Goal: Task Accomplishment & Management: Manage account settings

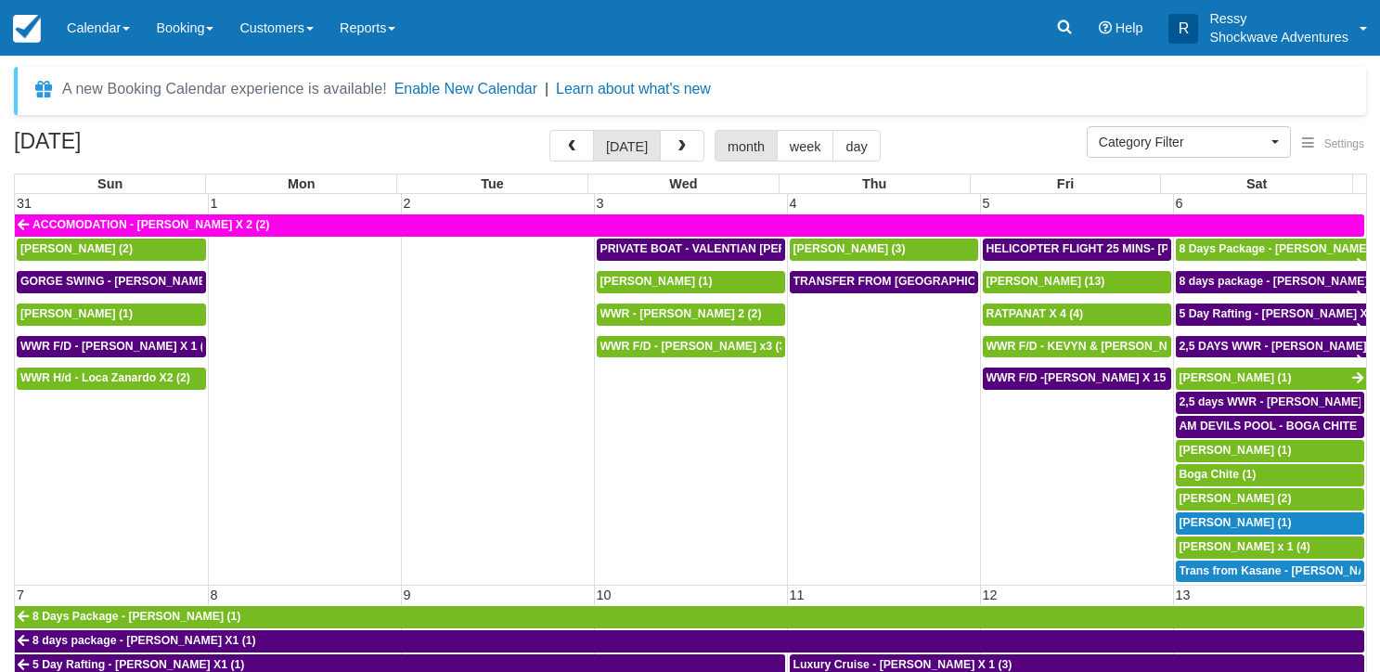
select select
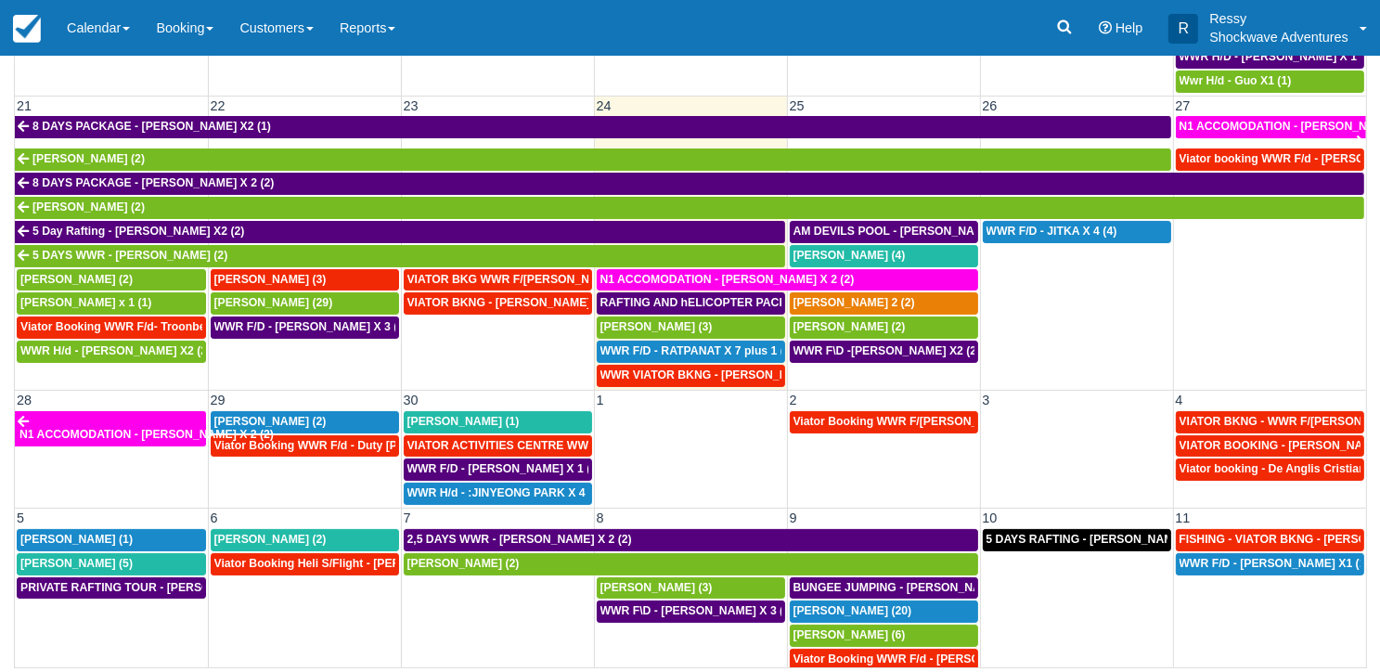
scroll to position [837, 0]
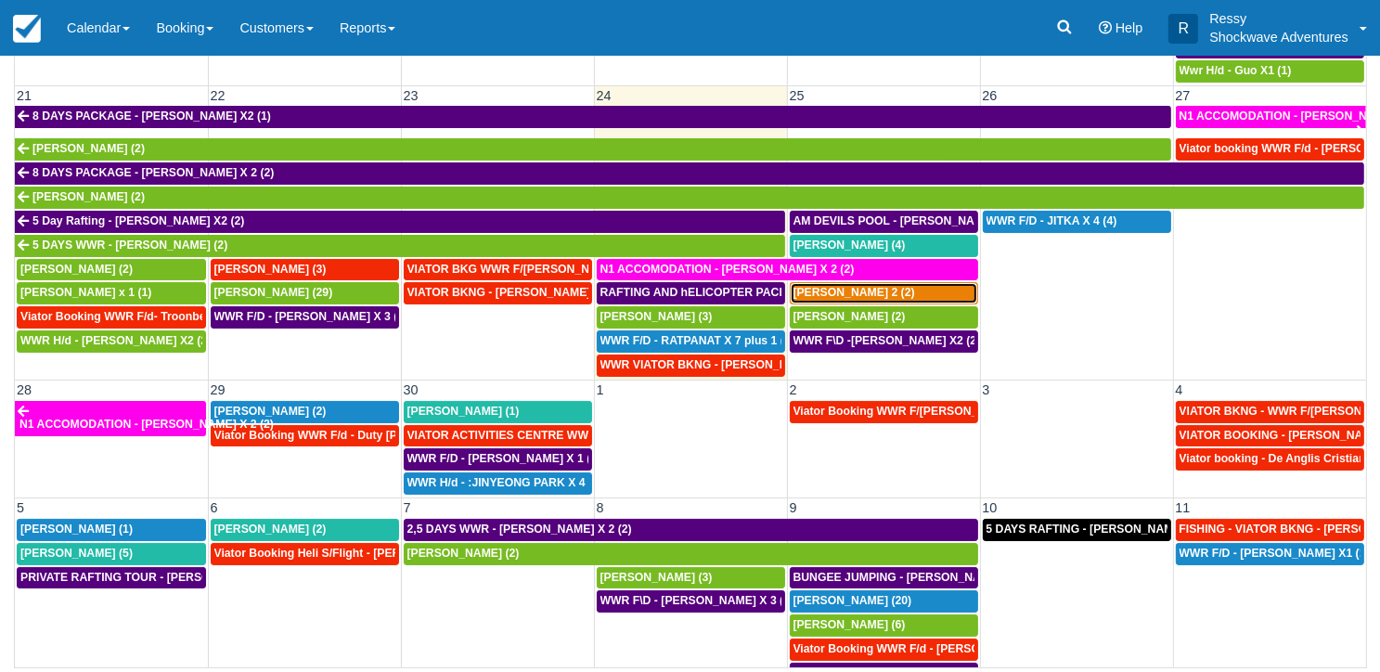
click at [855, 286] on div "JOSH X 2 (2)" at bounding box center [883, 293] width 181 height 15
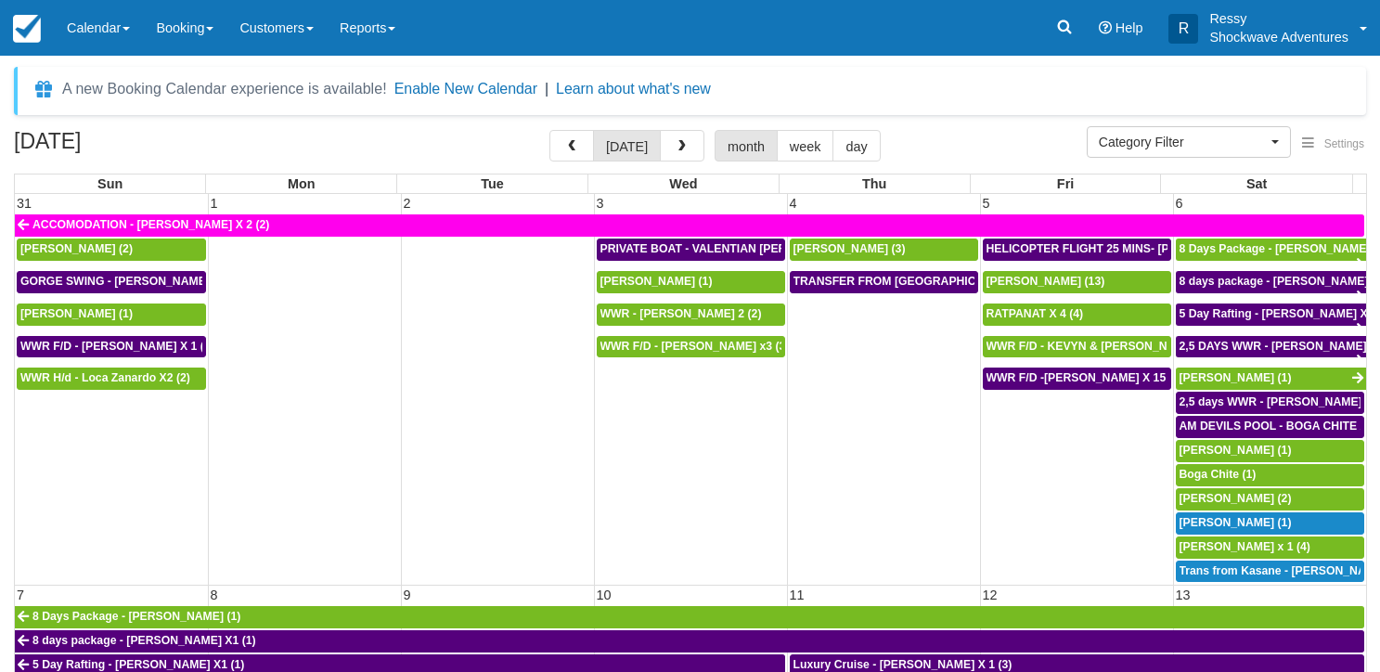
select select
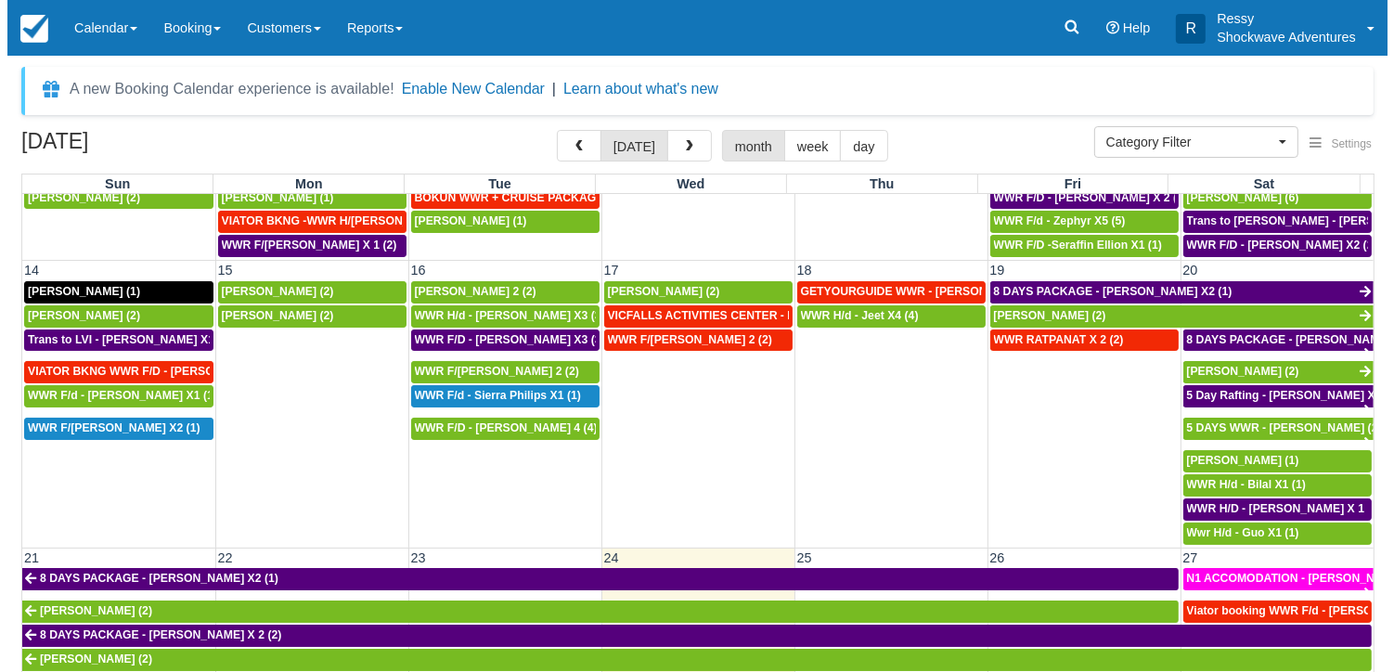
scroll to position [837, 0]
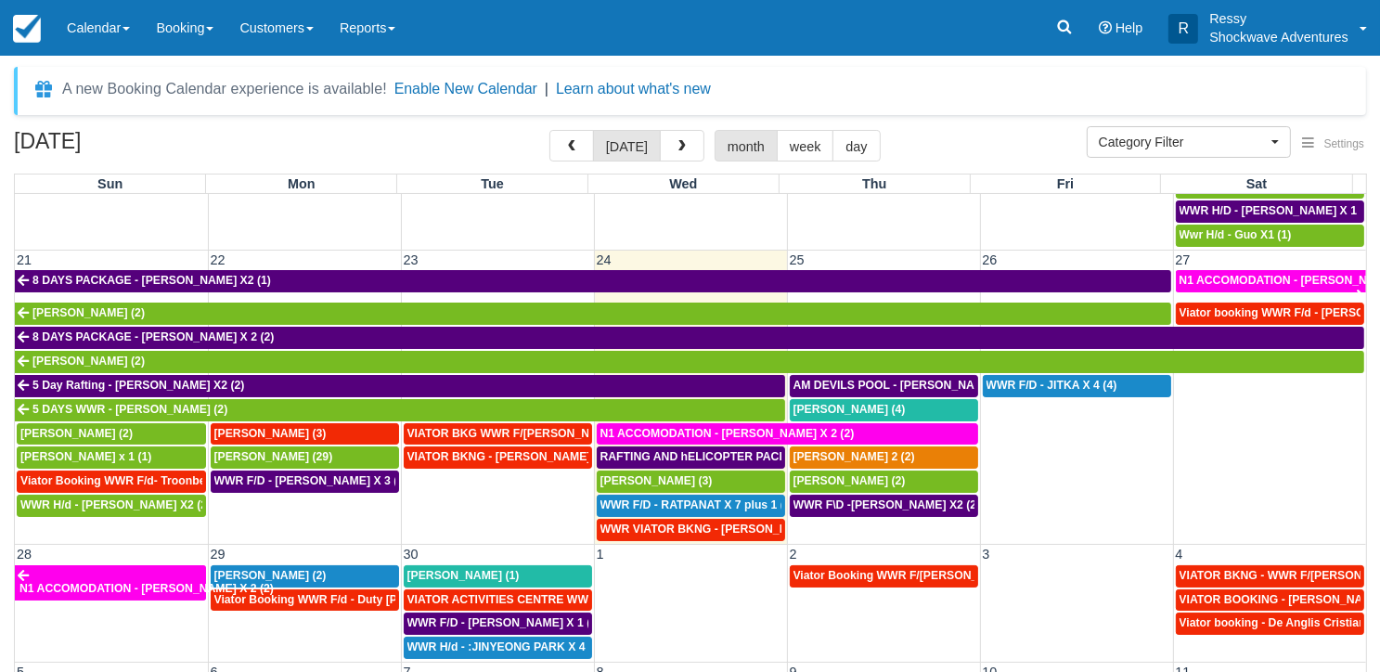
click at [635, 250] on td "24" at bounding box center [690, 259] width 193 height 19
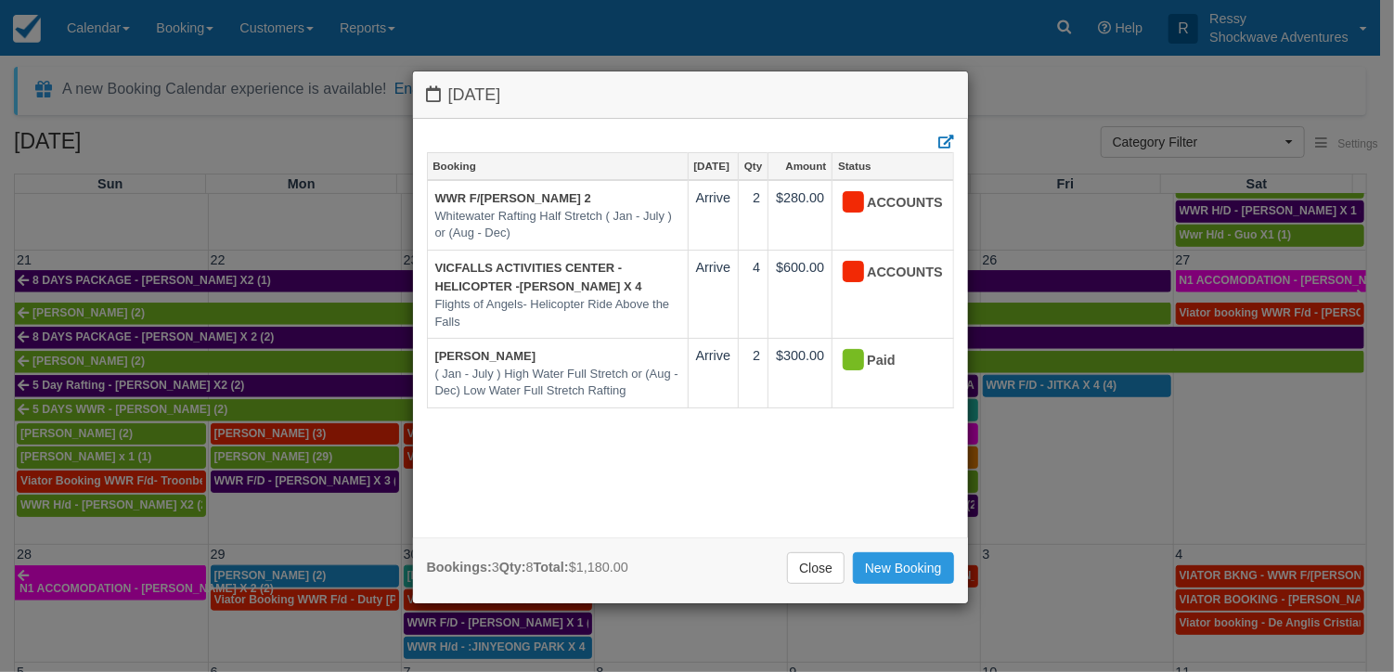
click at [1050, 366] on div "Wednesday September 17 2025 Booking Sep 17 Qty Amount Status WWR F/d - Vacca, A…" at bounding box center [697, 336] width 1394 height 672
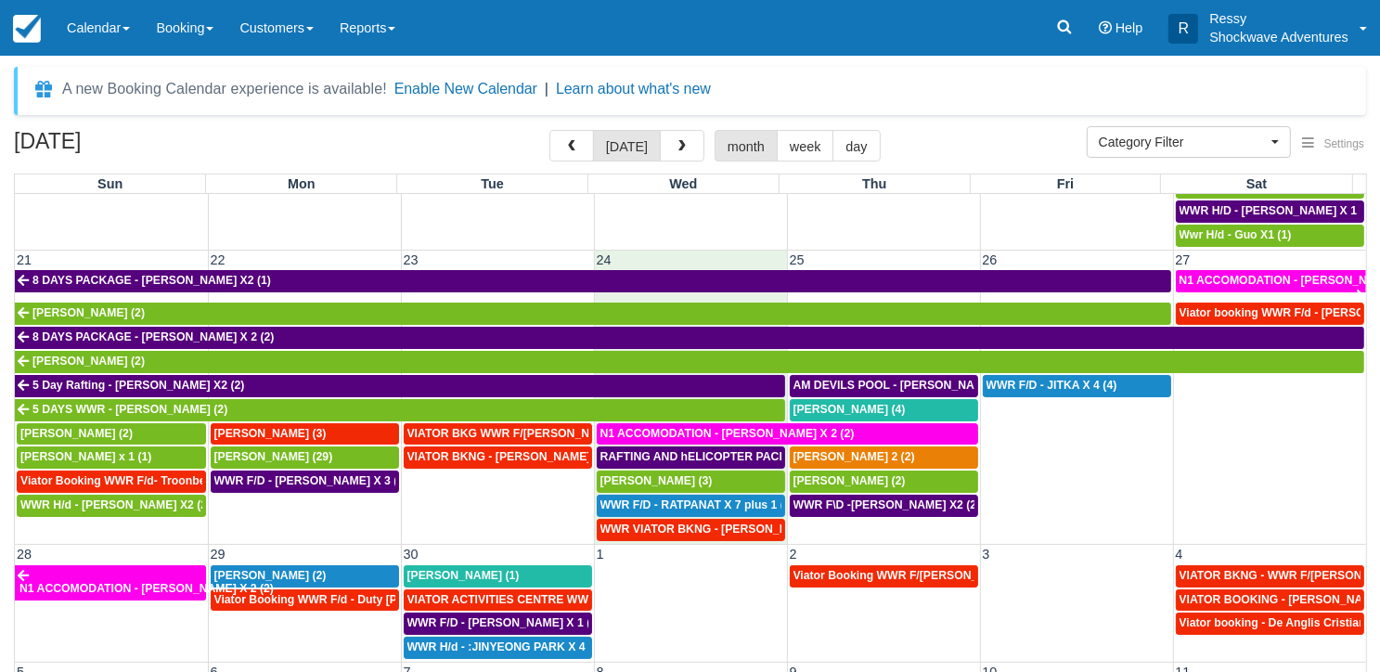
click at [713, 251] on td "24" at bounding box center [690, 259] width 193 height 19
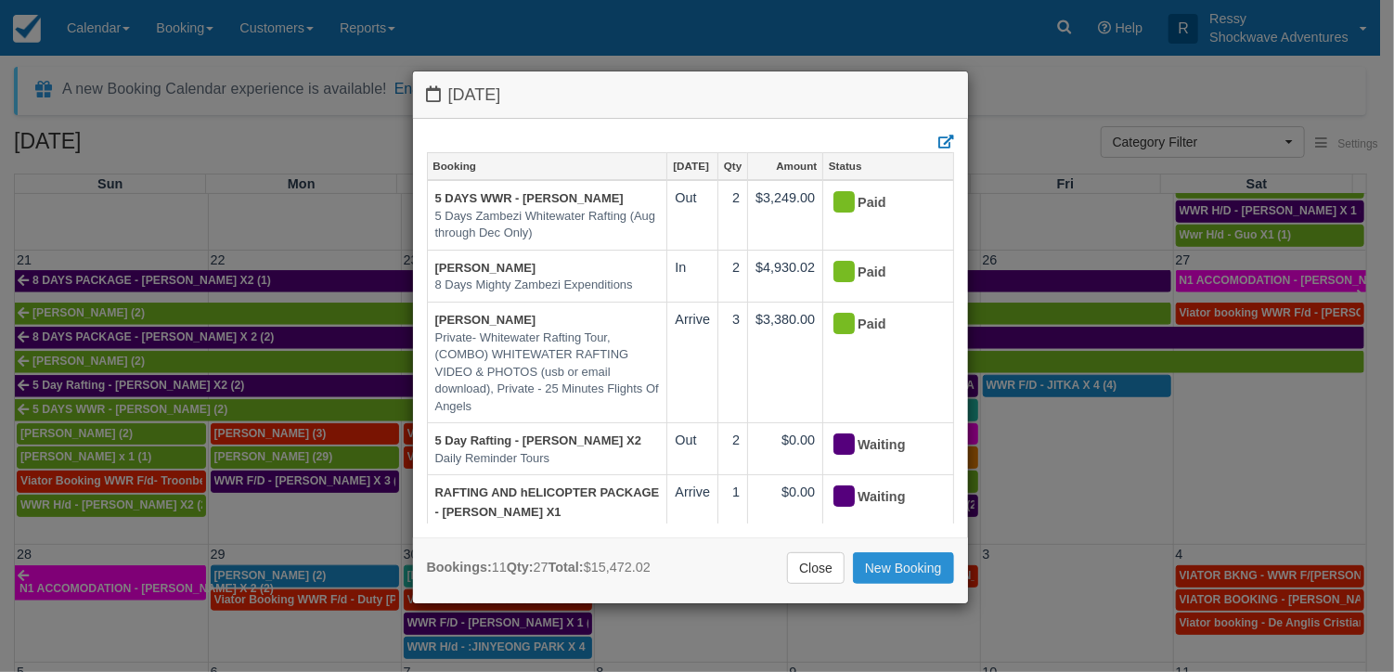
click at [903, 561] on link "New Booking" at bounding box center [903, 568] width 101 height 32
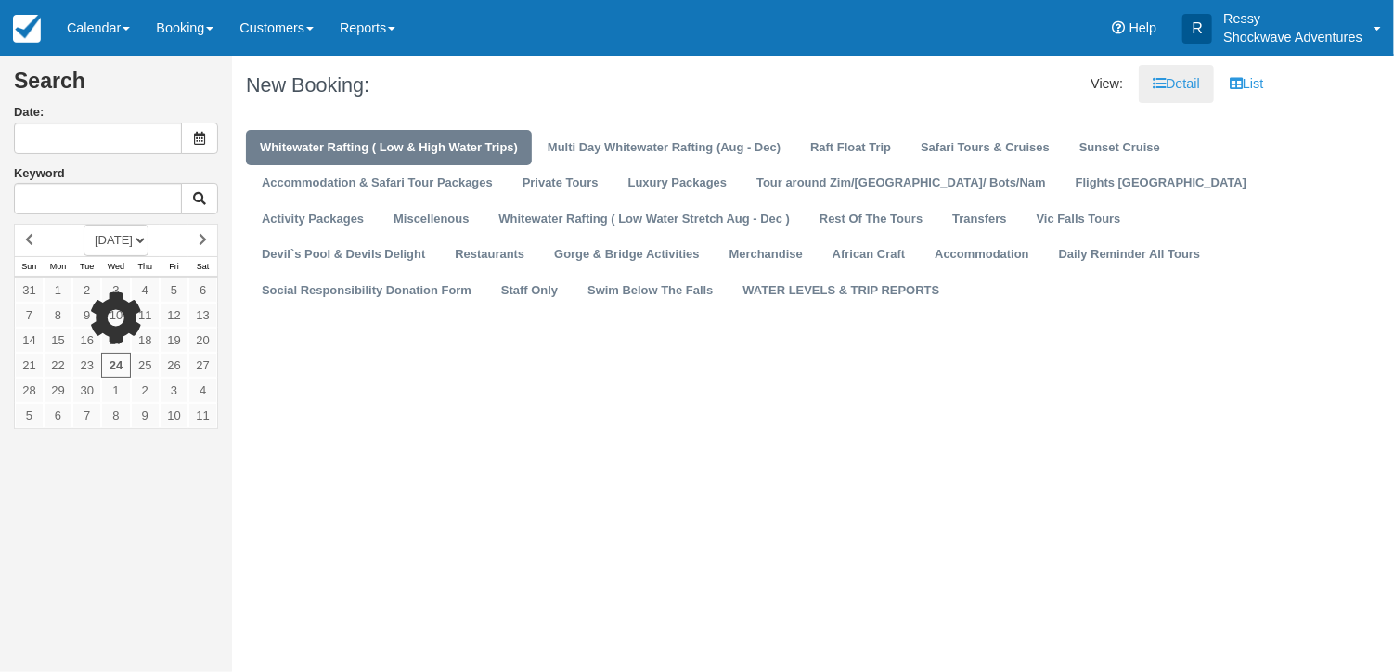
type input "09/24/25"
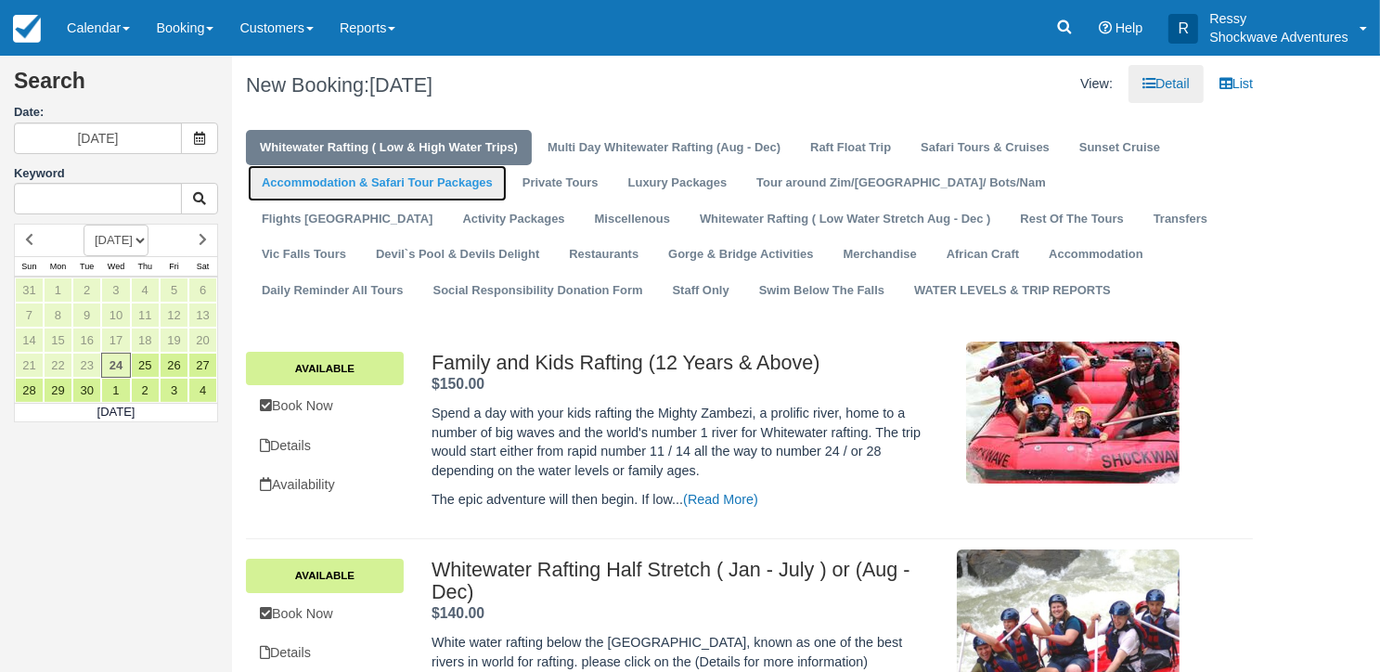
click at [431, 193] on link "Accommodation & Safari Tour Packages" at bounding box center [377, 183] width 259 height 36
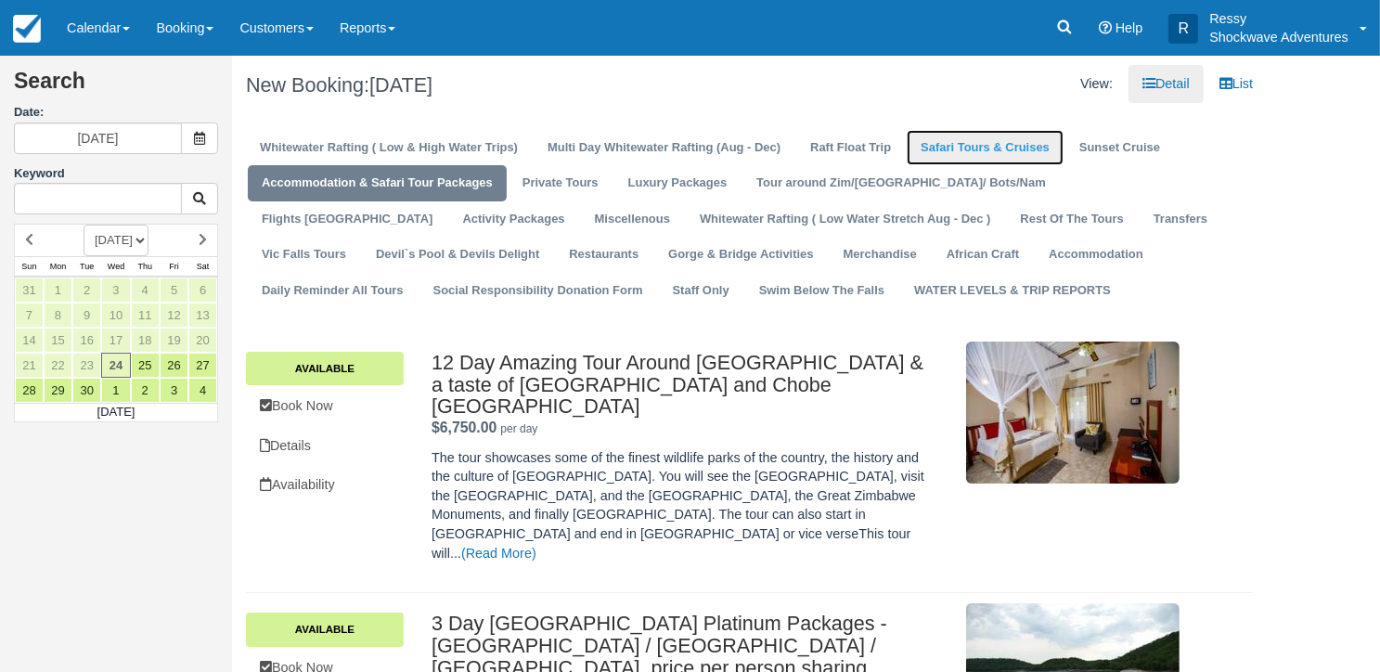
click at [1025, 159] on link "Safari Tours & Cruises" at bounding box center [984, 148] width 157 height 36
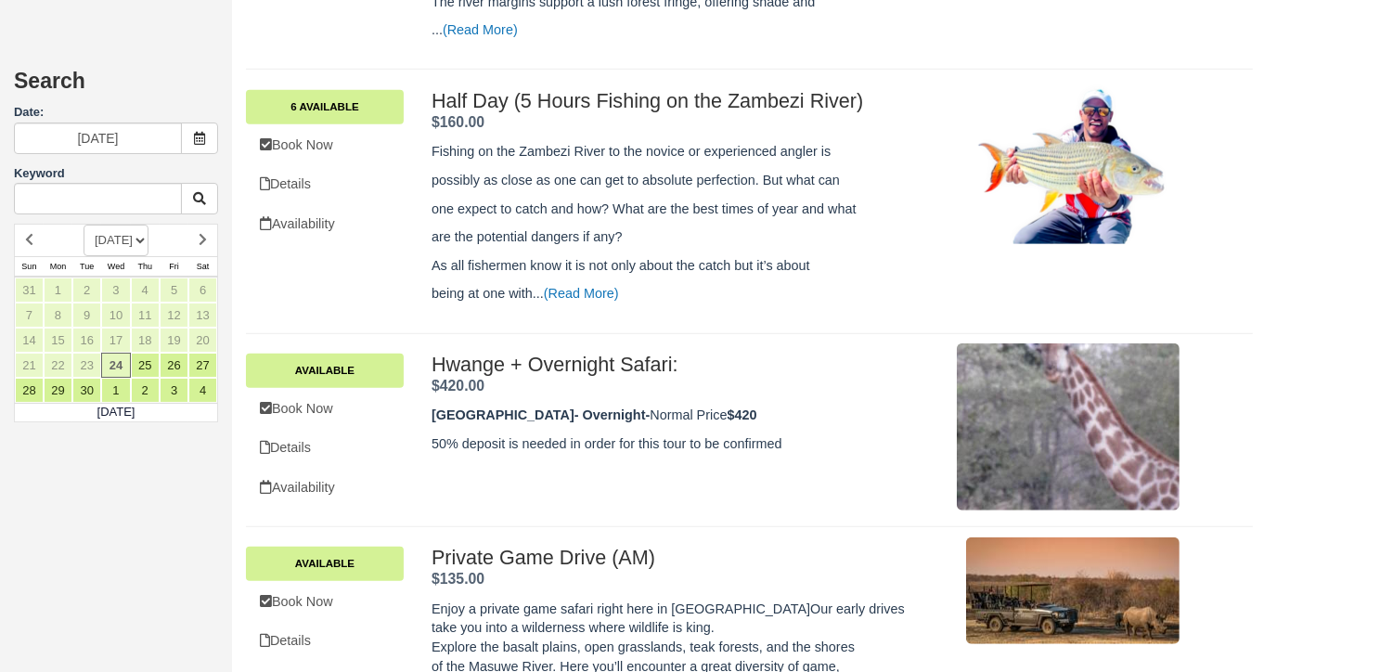
scroll to position [932, 0]
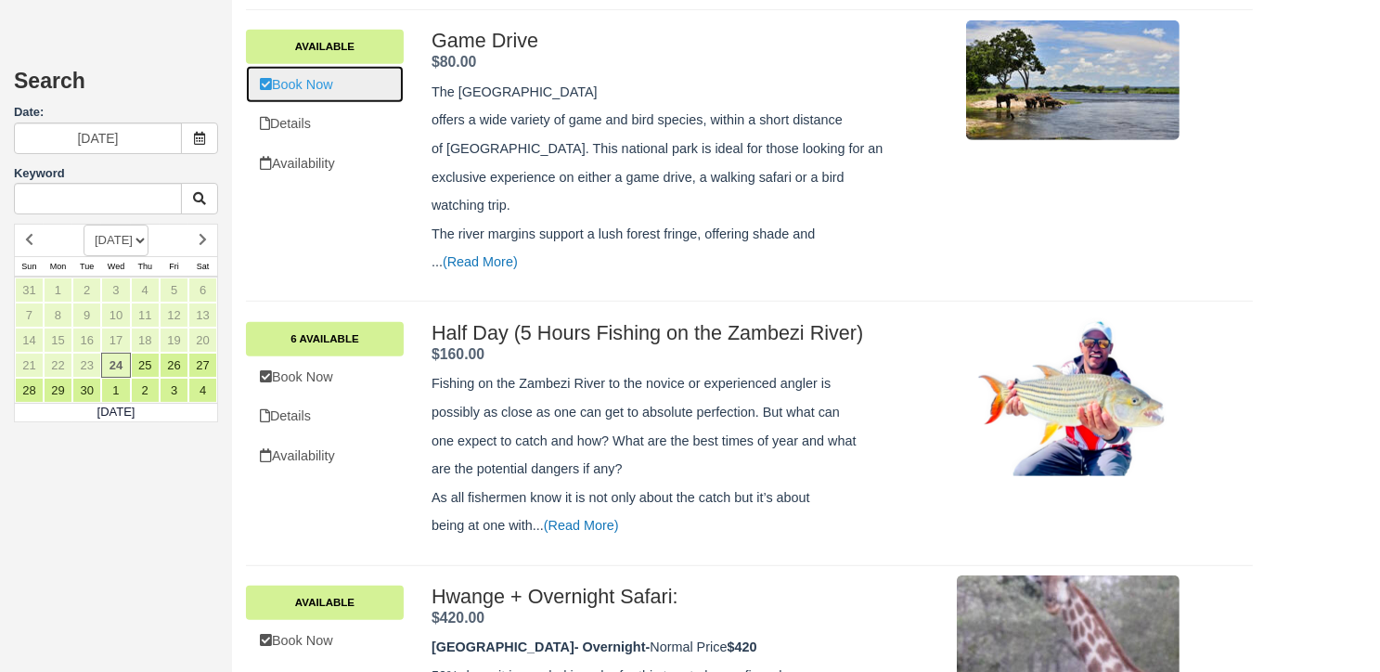
click at [310, 73] on link "Book Now" at bounding box center [325, 85] width 158 height 38
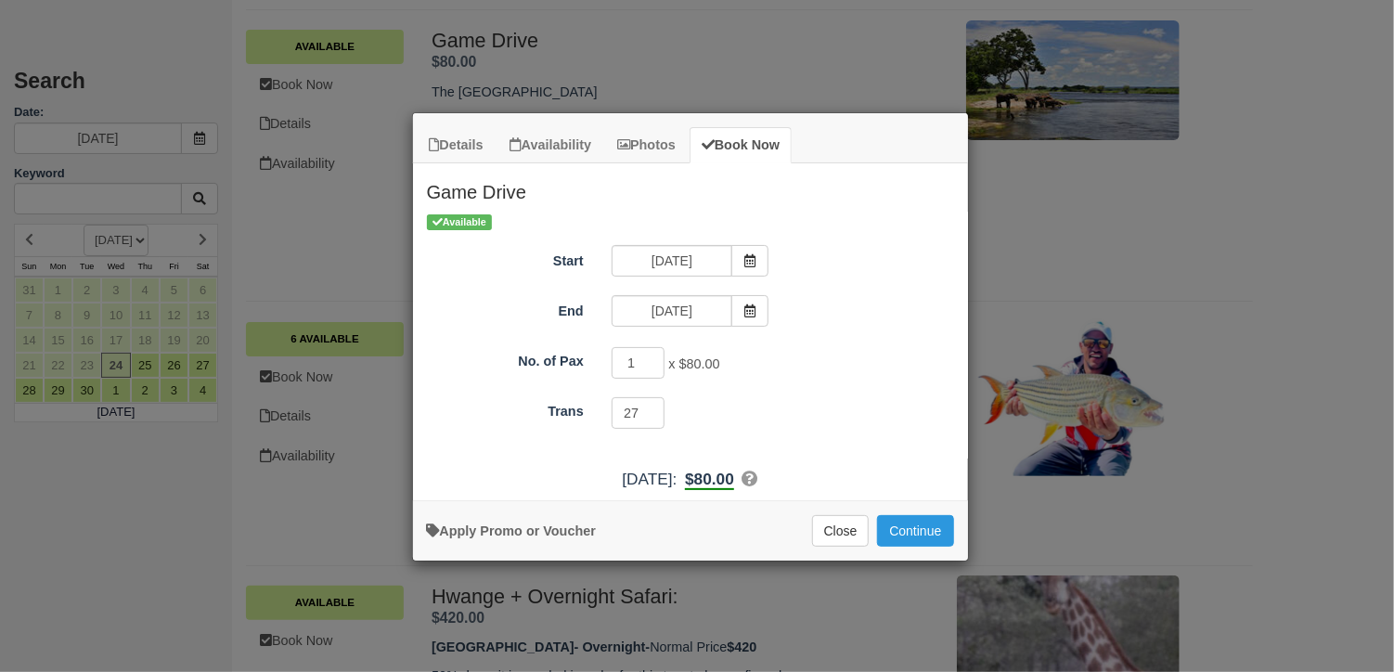
click at [267, 271] on div "Details Availability Photos Book Now Game Drive The Zambezi National Park offer…" at bounding box center [697, 336] width 1394 height 672
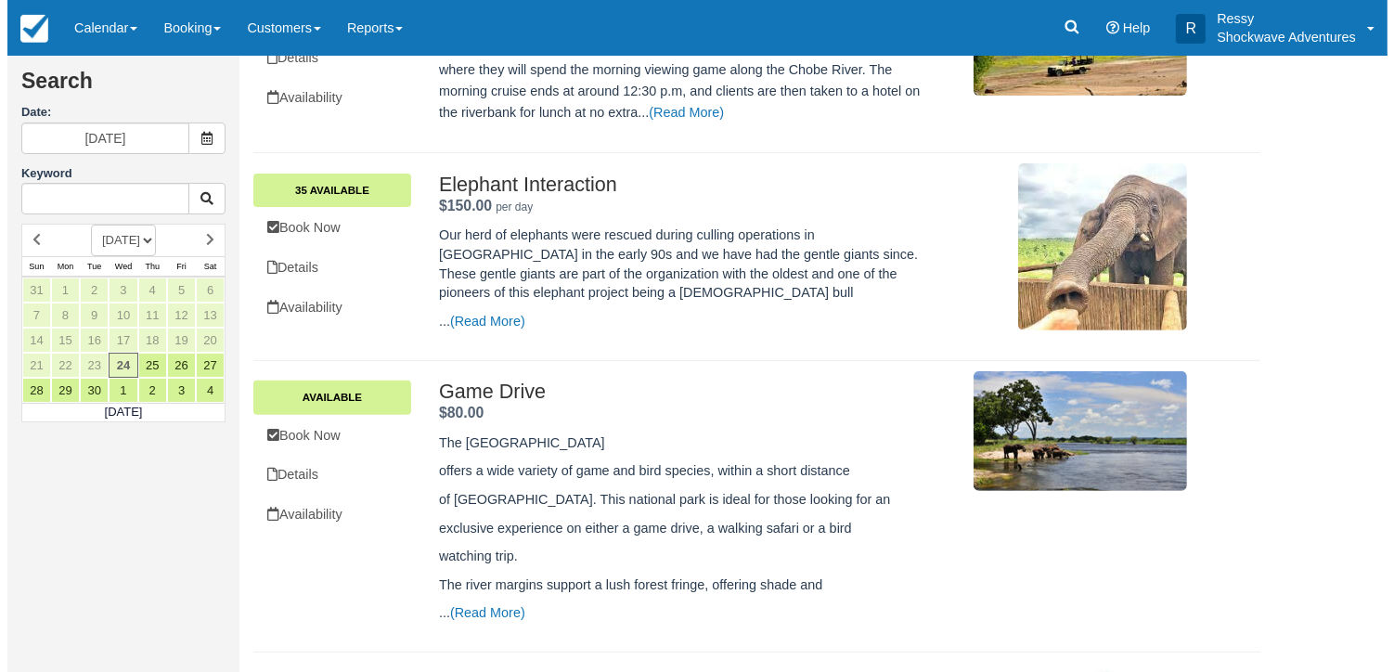
scroll to position [653, 0]
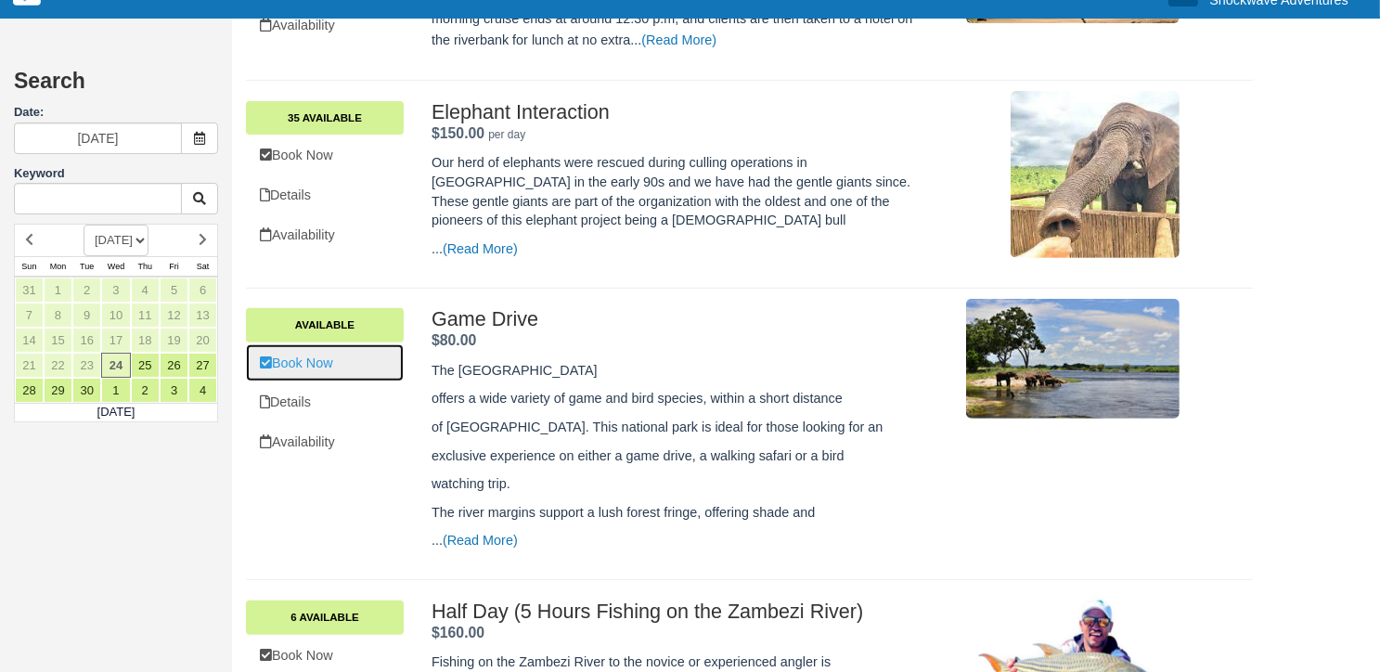
click at [313, 357] on link "Book Now" at bounding box center [325, 363] width 158 height 38
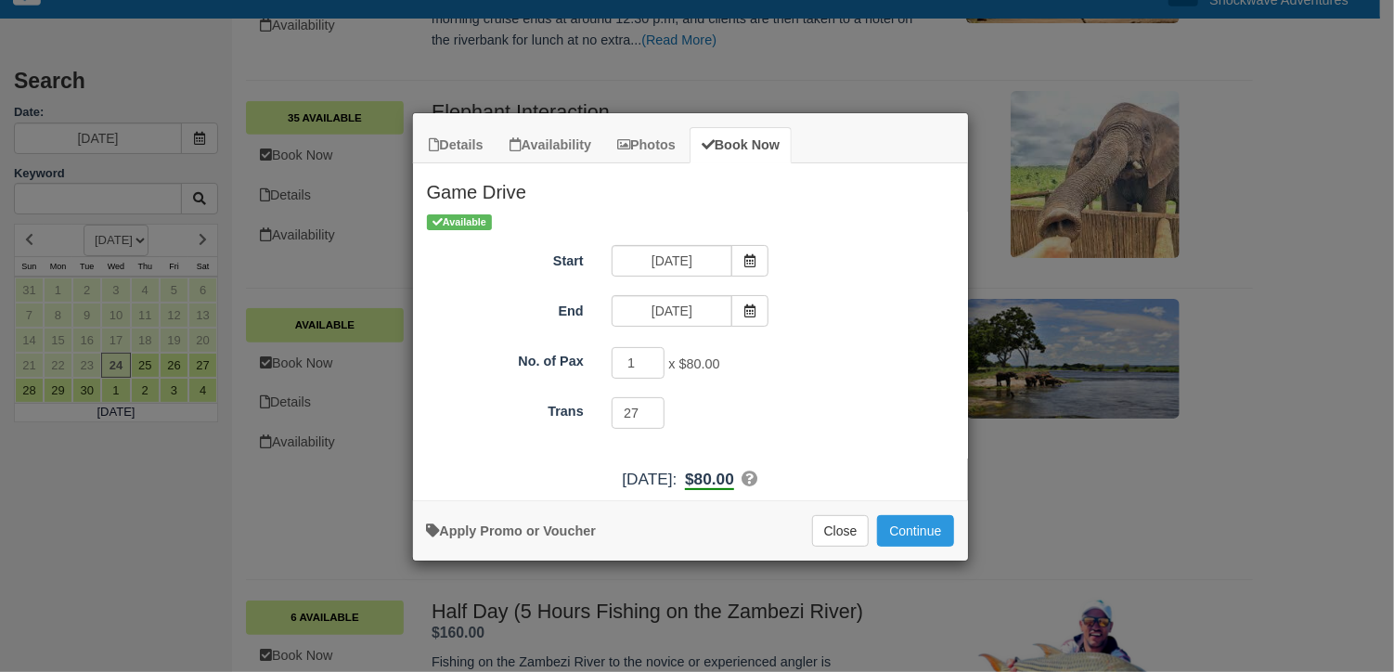
click at [734, 477] on b "$80.00" at bounding box center [709, 479] width 49 height 20
click at [734, 476] on b "$80.00" at bounding box center [709, 479] width 49 height 20
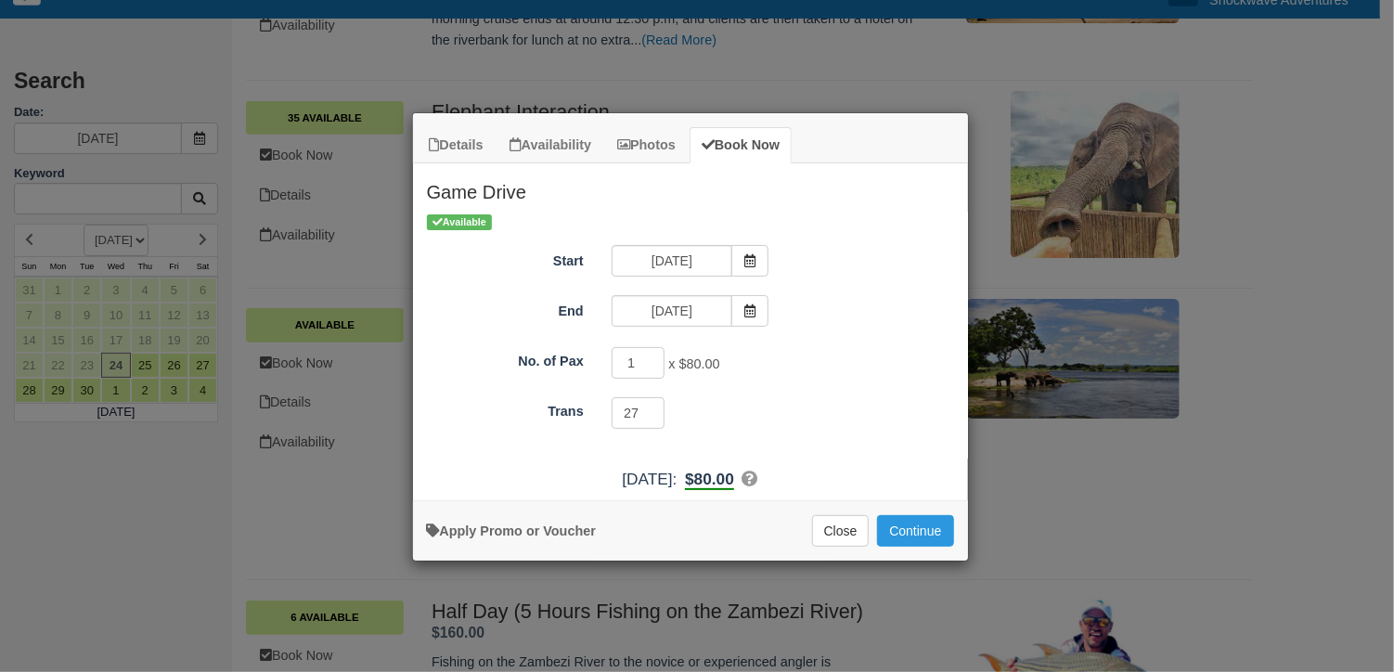
click at [734, 476] on b "$80.00" at bounding box center [709, 479] width 49 height 20
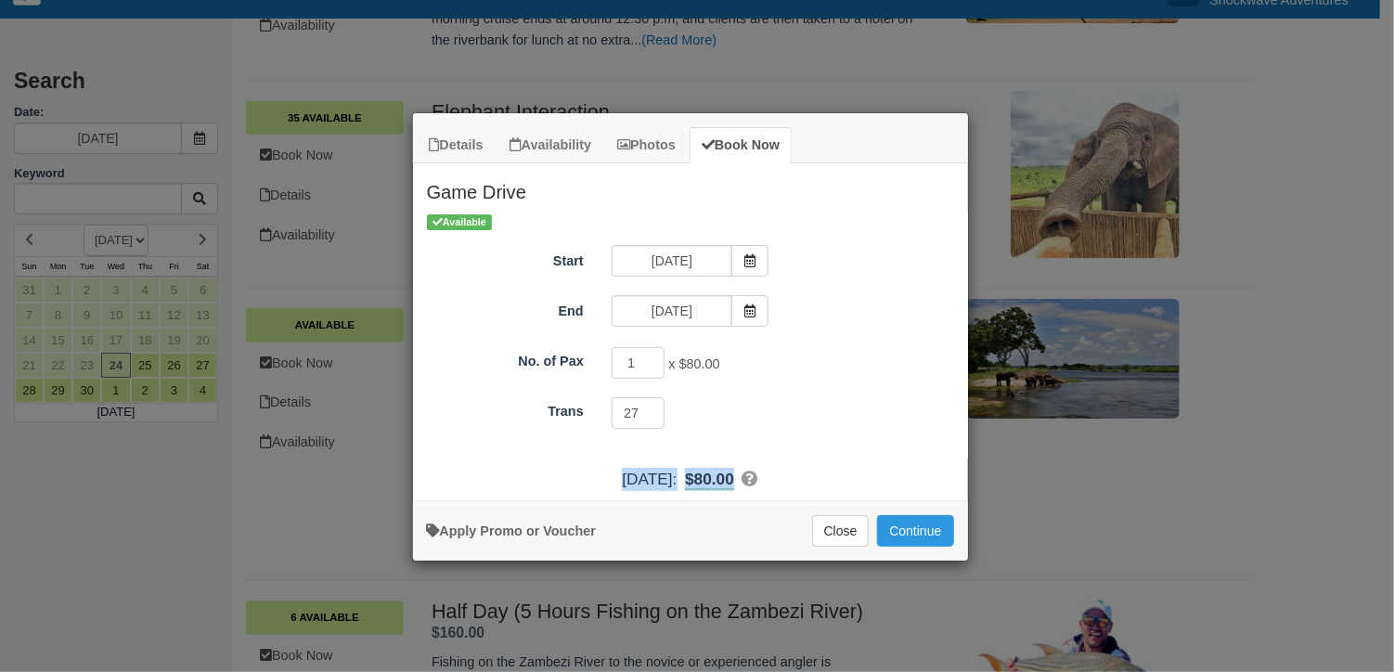
click at [734, 476] on b "$80.00" at bounding box center [709, 479] width 49 height 20
drag, startPoint x: 752, startPoint y: 476, endPoint x: 832, endPoint y: 486, distance: 81.4
click at [832, 486] on div "Wed Sep 24, 2025 : $80.00 No. of Pax: 1 @ $80.00" at bounding box center [690, 479] width 555 height 23
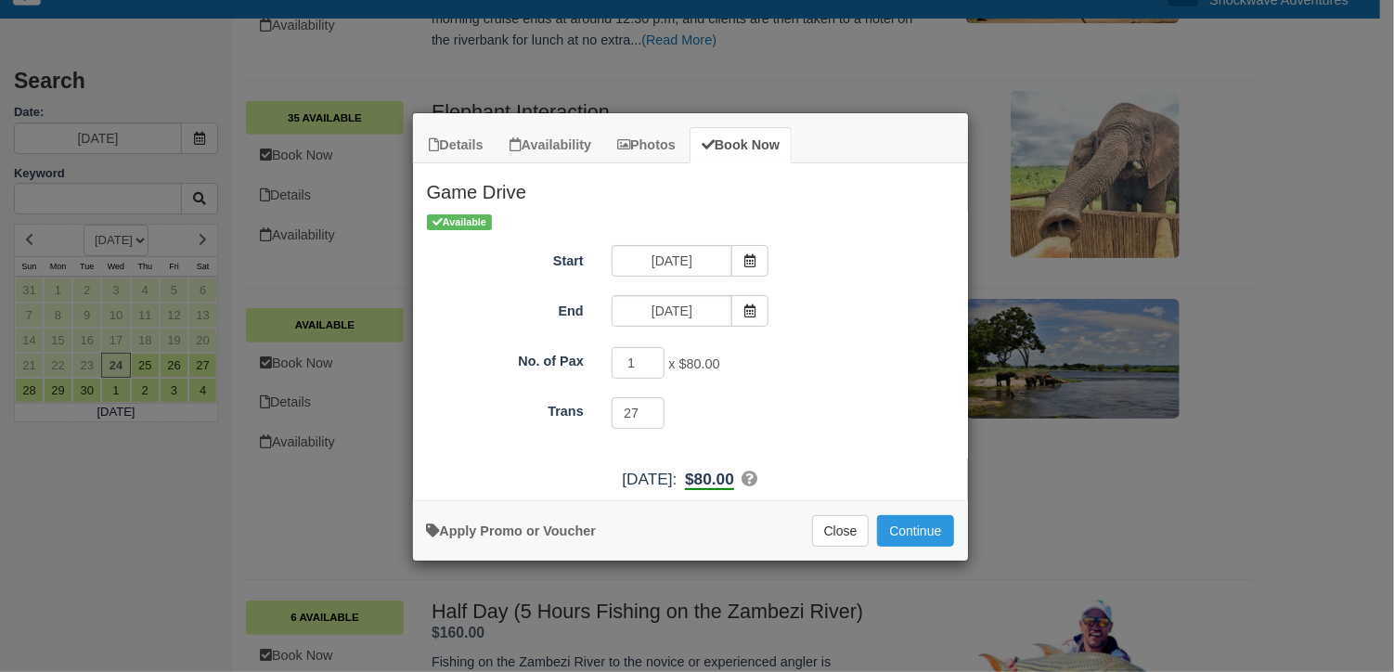
click at [832, 432] on div "Available Start 09/24/25 End 09/24/25 No. of Pax 1 x $80.00 Required. Trans 27 …" at bounding box center [690, 335] width 555 height 247
click at [734, 478] on b "$80.00" at bounding box center [709, 479] width 49 height 20
drag, startPoint x: 750, startPoint y: 478, endPoint x: 873, endPoint y: 467, distance: 123.9
click at [873, 467] on div "Game Drive The Zambezi National Park offers a wide variety of game and bird spe…" at bounding box center [690, 327] width 555 height 328
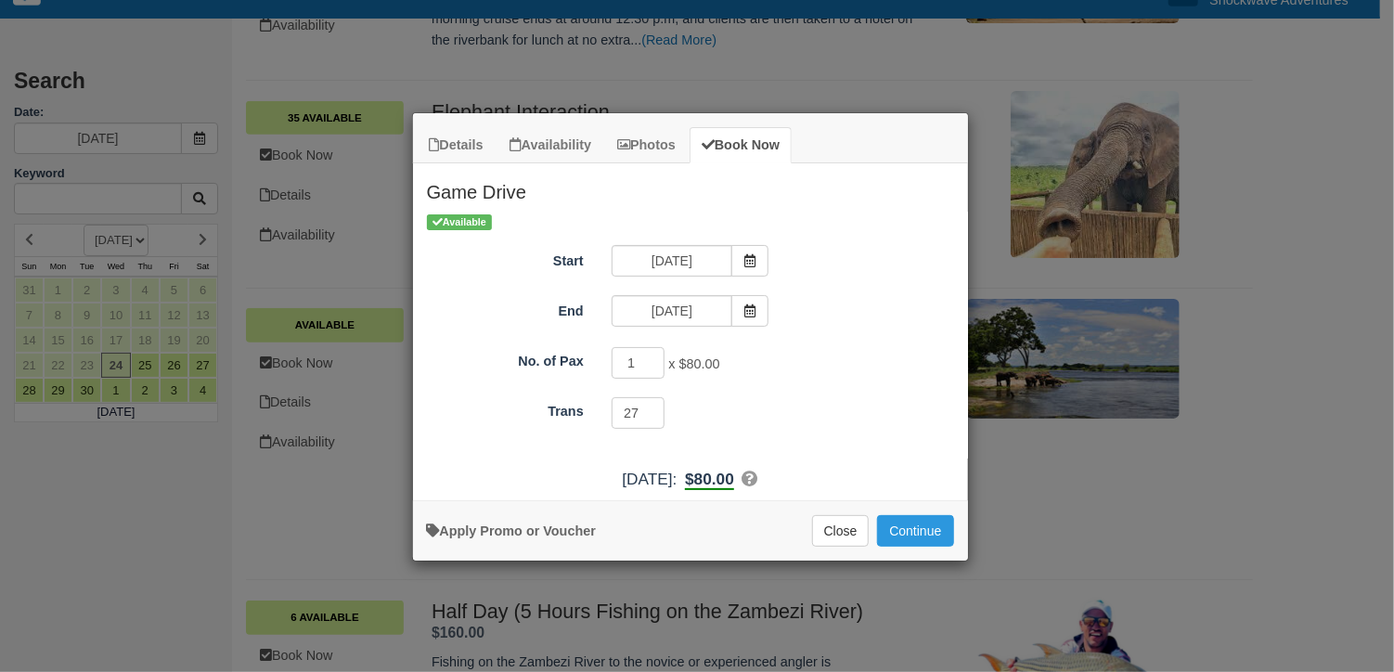
click at [734, 479] on b "$80.00" at bounding box center [709, 479] width 49 height 20
click at [917, 527] on button "Continue" at bounding box center [915, 531] width 76 height 32
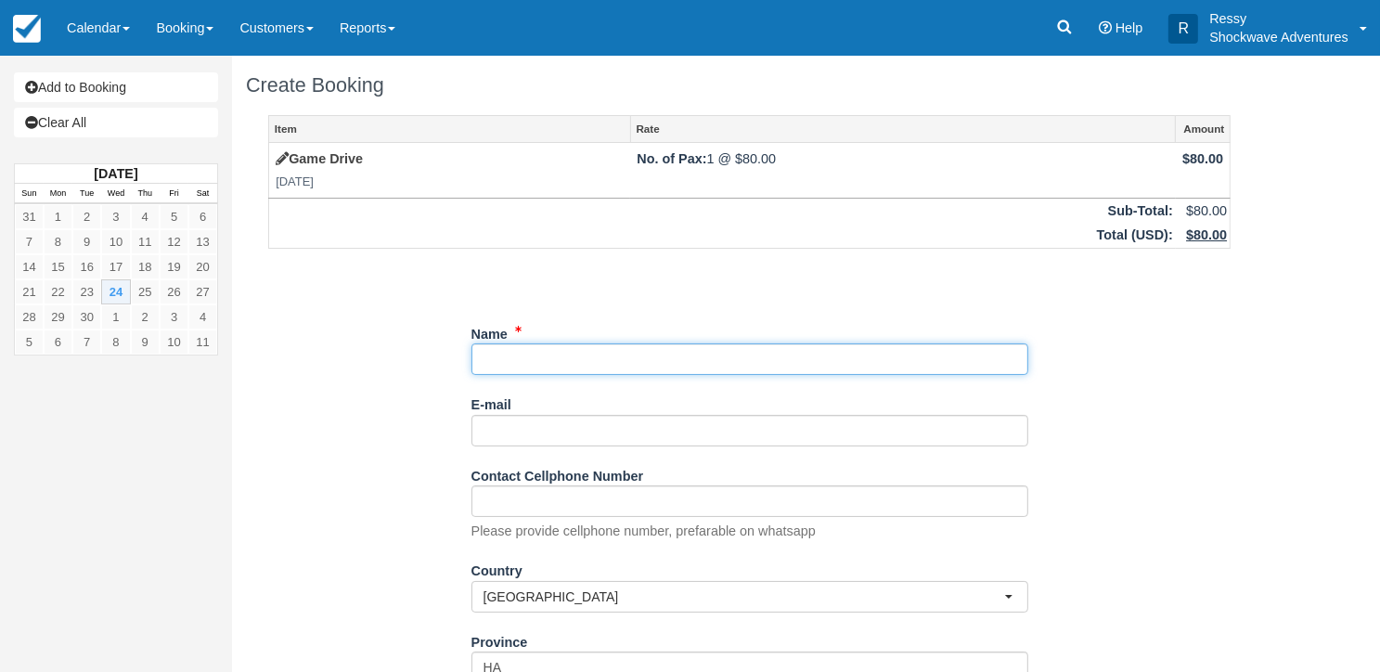
click at [480, 356] on input "Name" at bounding box center [749, 359] width 557 height 32
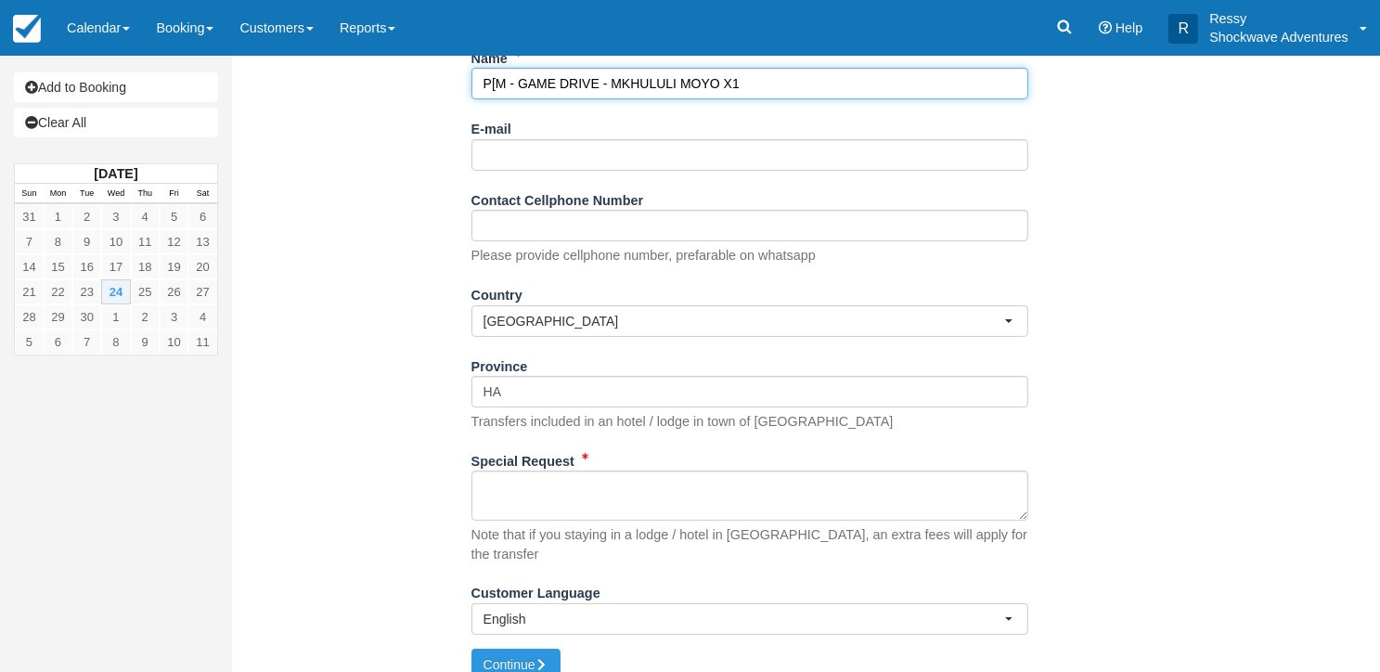
scroll to position [276, 0]
type input "P[M - GAME DRIVE - MKHULULI MOYO X1"
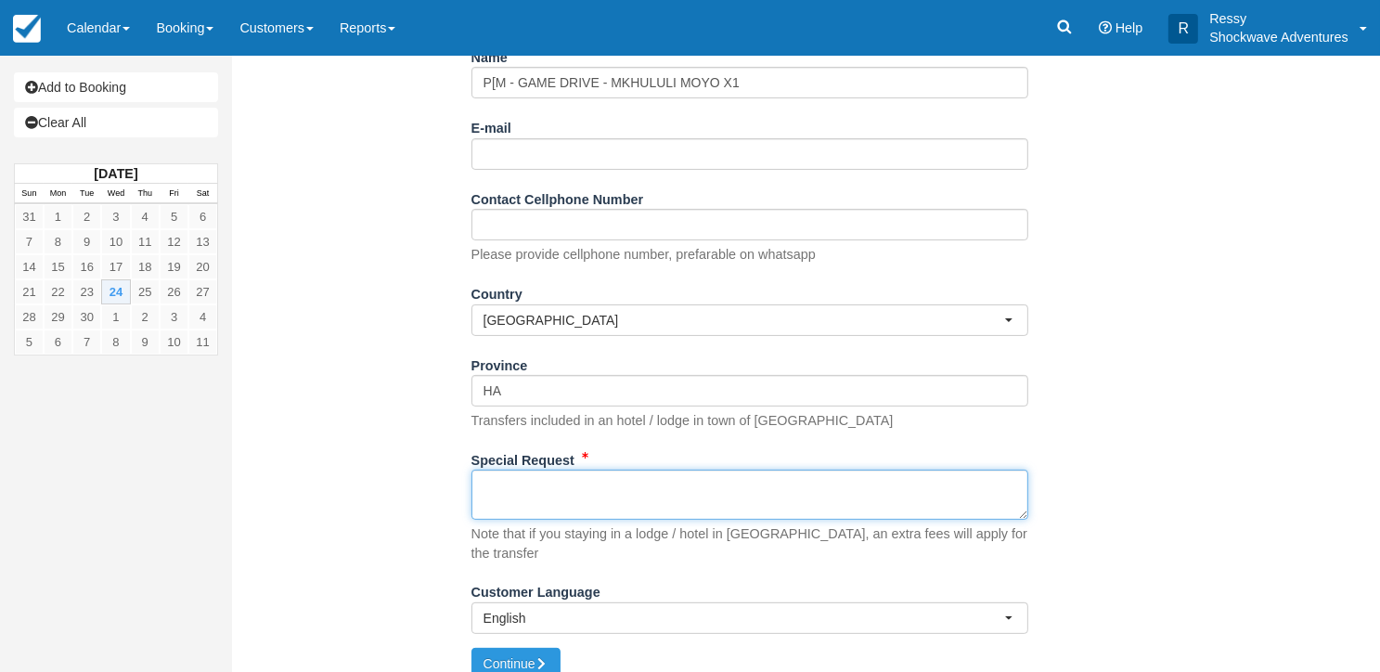
click at [498, 471] on textarea "Special Request" at bounding box center [749, 494] width 557 height 50
type textarea "PICK UP 1430 HOURS FROM SHOCKWAVE HOME"
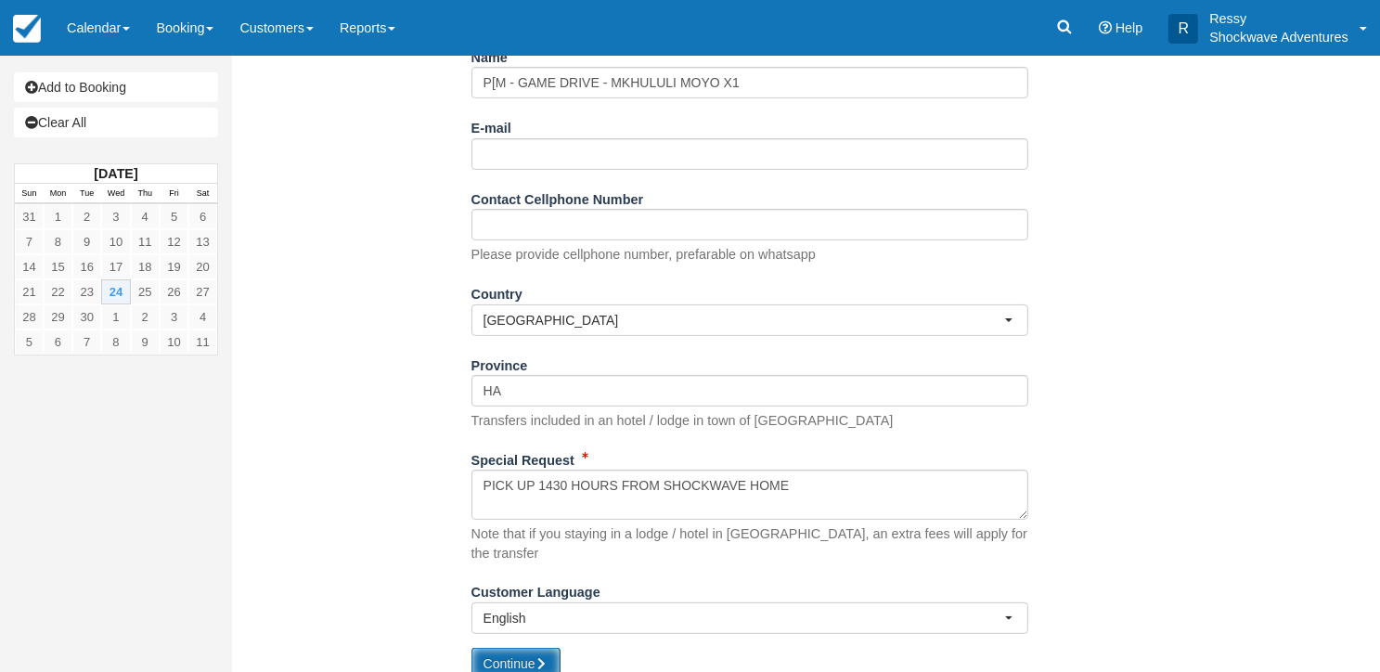
click at [493, 648] on button "Continue" at bounding box center [515, 664] width 89 height 32
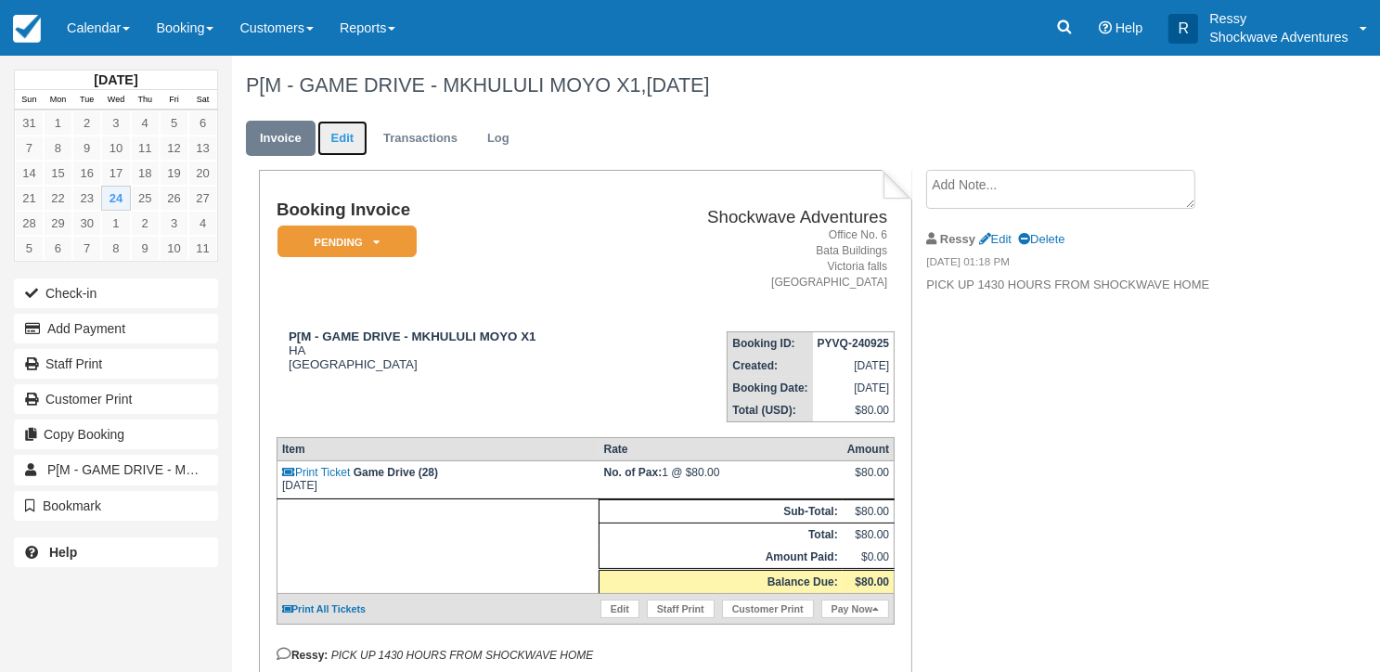
click at [327, 148] on link "Edit" at bounding box center [342, 139] width 50 height 36
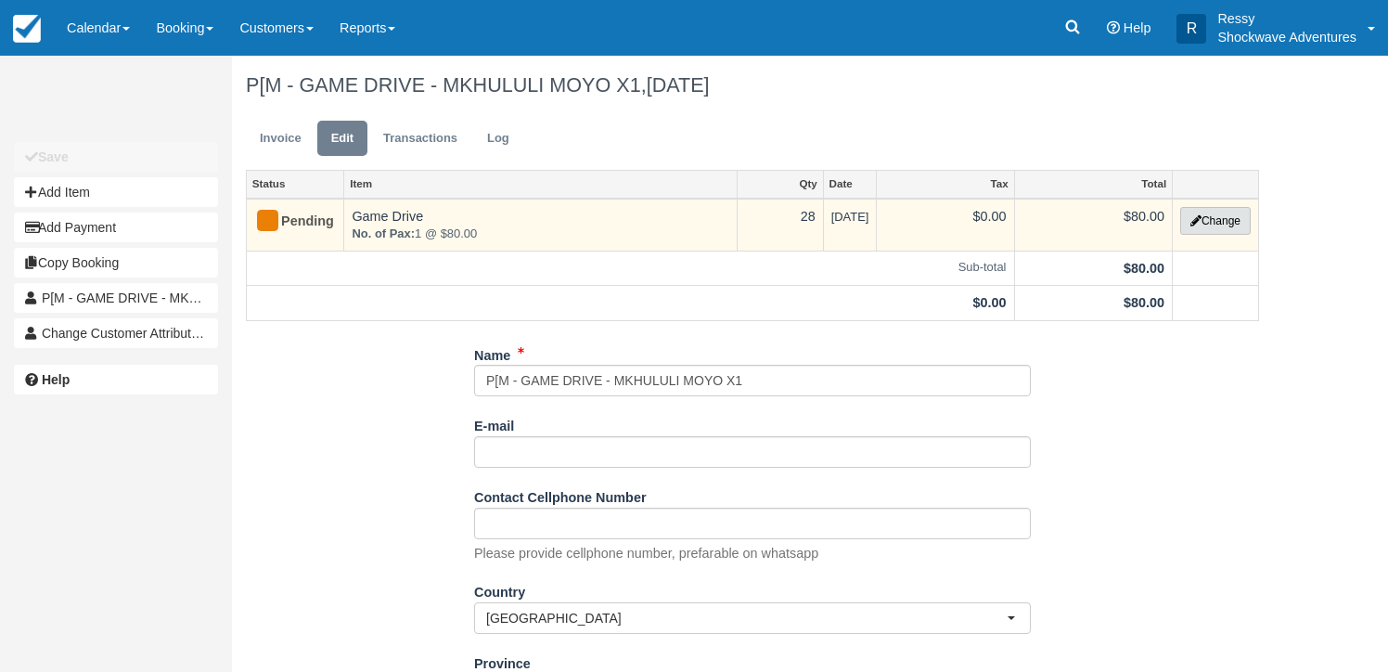
click at [1216, 220] on button "Change" at bounding box center [1215, 221] width 71 height 28
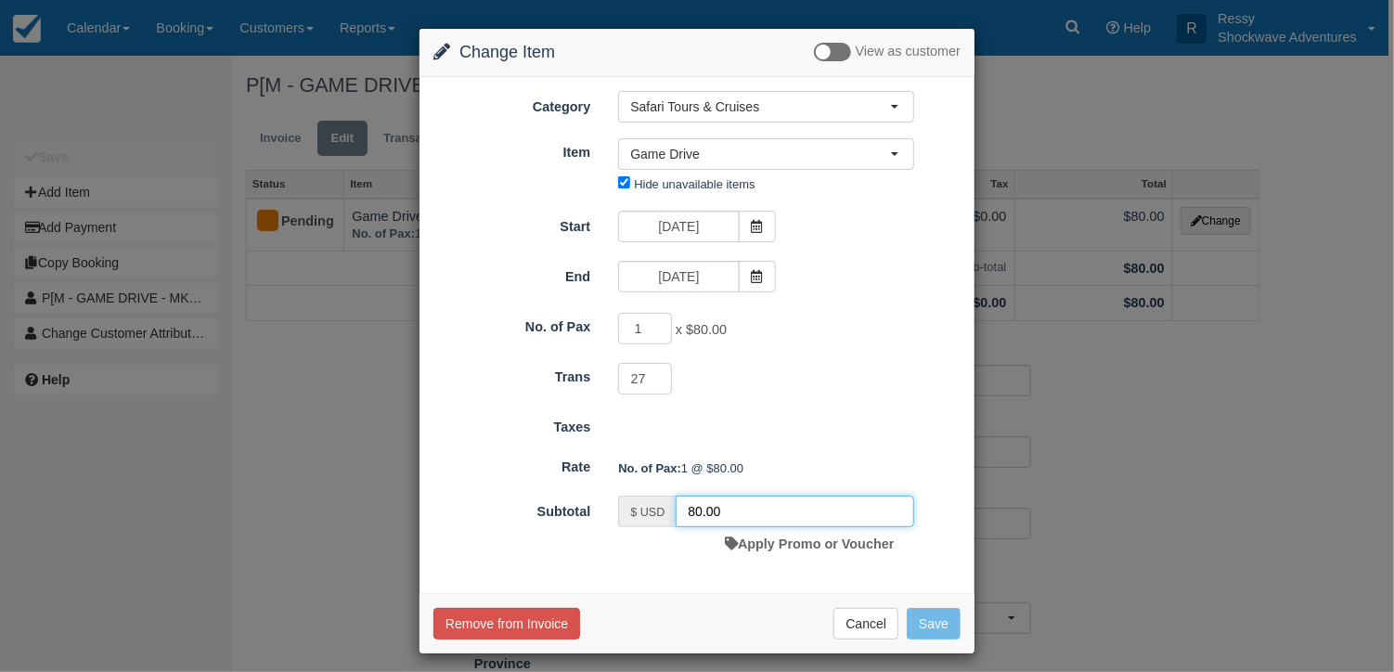
click at [697, 507] on input "80.00" at bounding box center [794, 511] width 238 height 32
type input "55.00"
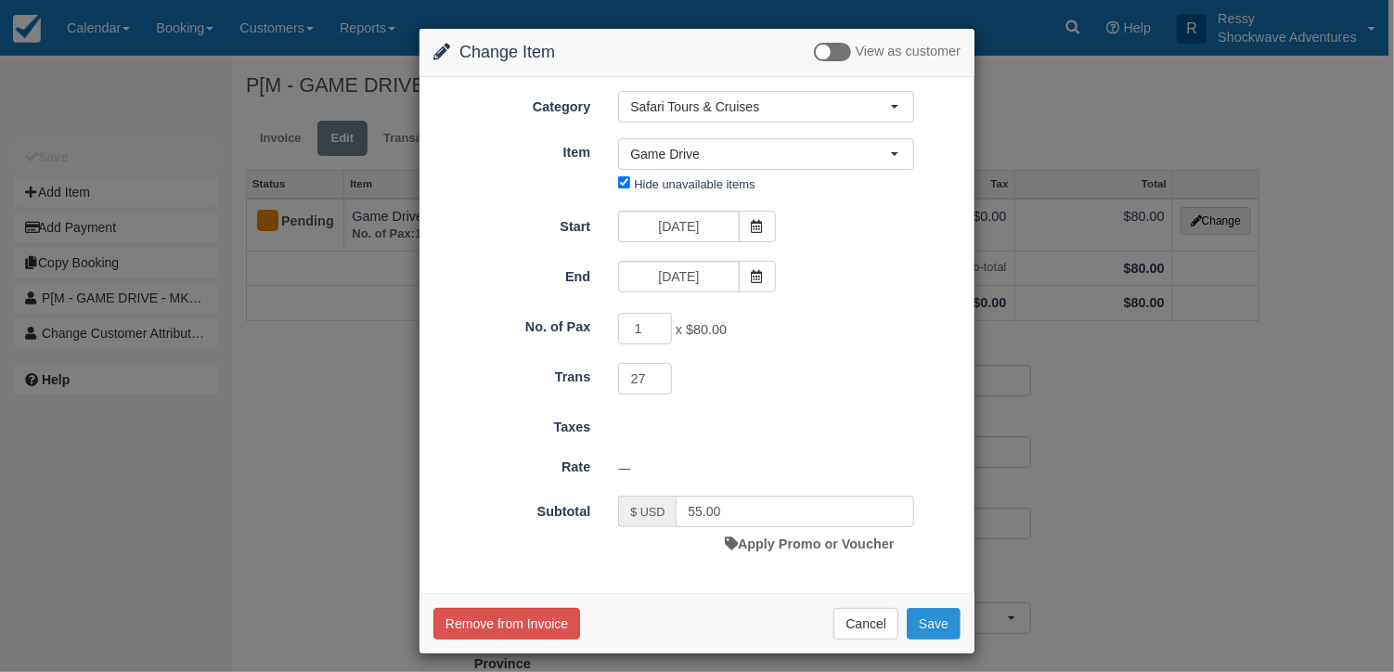
click at [919, 623] on button "Save" at bounding box center [933, 624] width 54 height 32
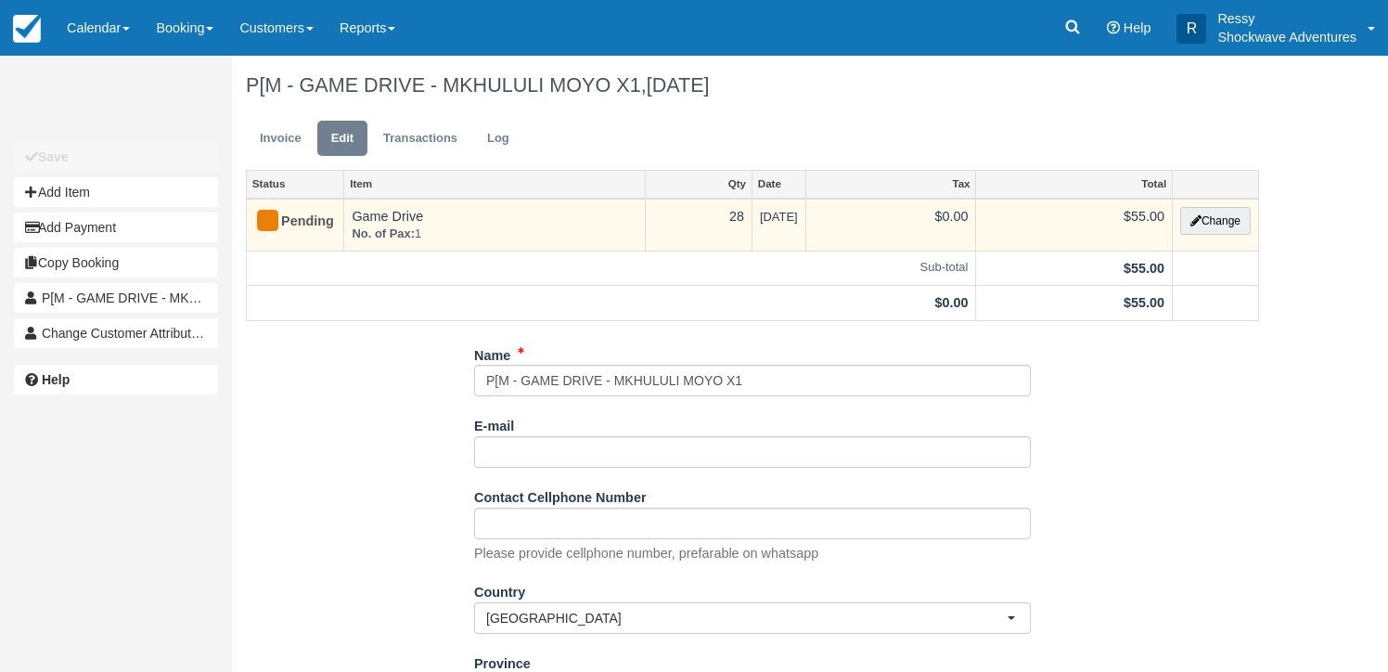
click at [289, 211] on div "Pending" at bounding box center [287, 222] width 66 height 30
click at [282, 218] on div "Pending" at bounding box center [287, 222] width 66 height 30
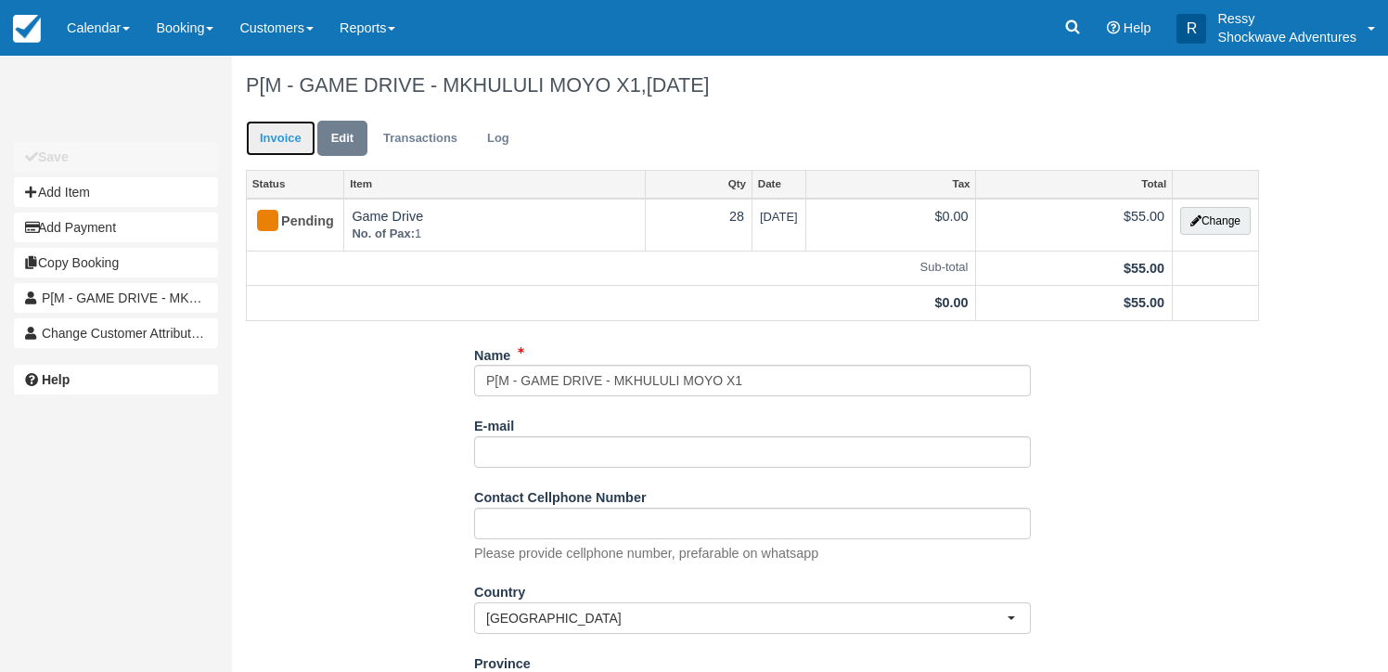
click at [286, 140] on link "Invoice" at bounding box center [281, 139] width 70 height 36
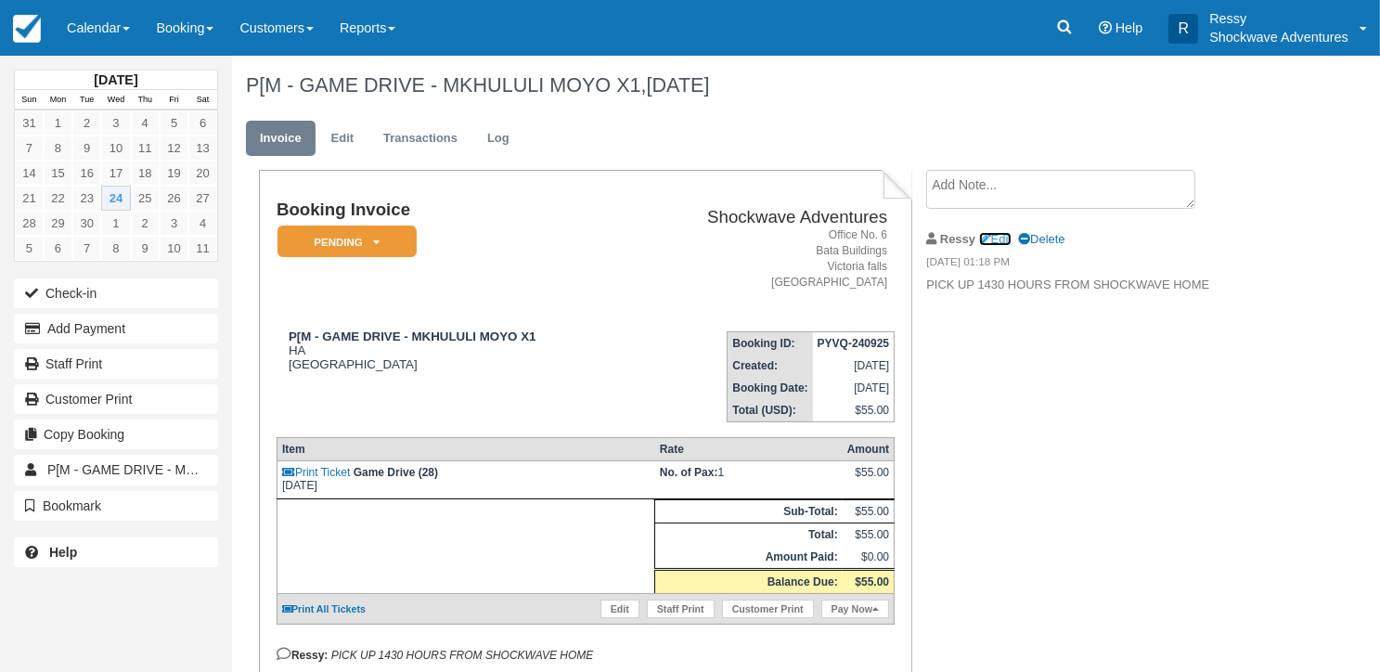
click at [993, 237] on link "Edit" at bounding box center [995, 239] width 32 height 14
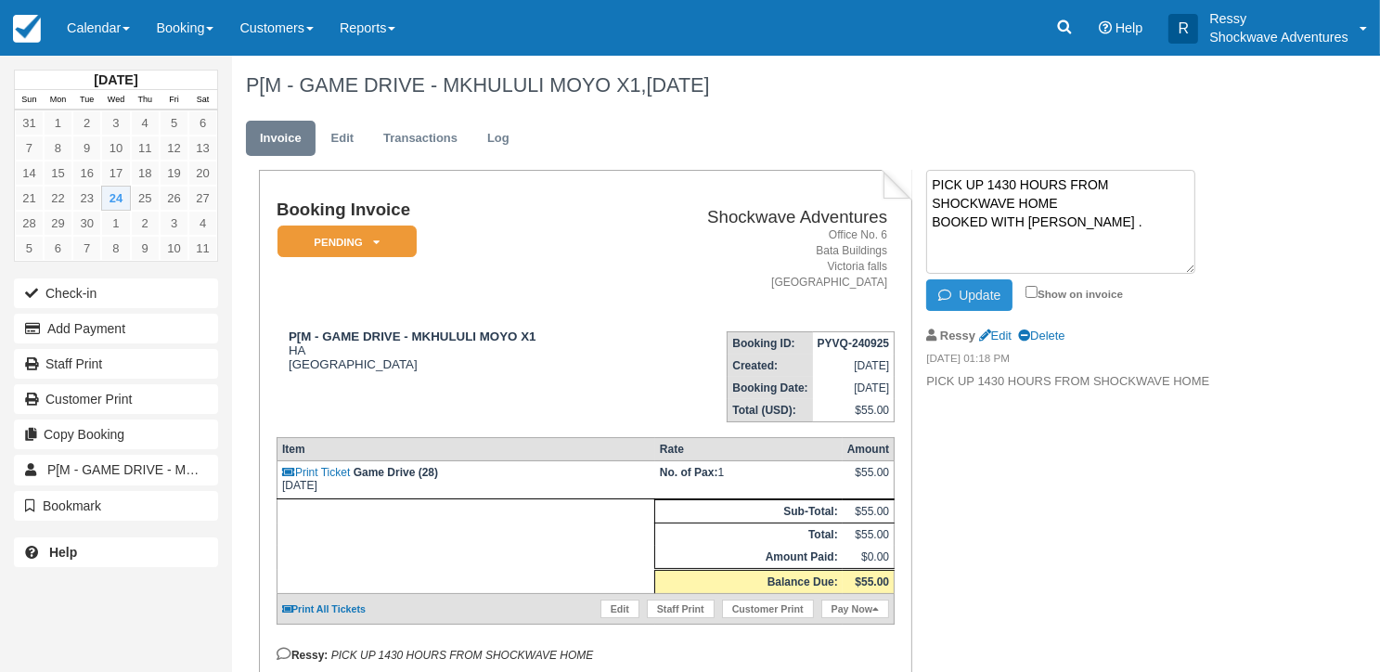
type textarea "PICK UP 1430 HOURS FROM SHOCKWAVE HOME BOOKED WITH [PERSON_NAME] ."
click at [944, 285] on button "Update" at bounding box center [969, 295] width 86 height 32
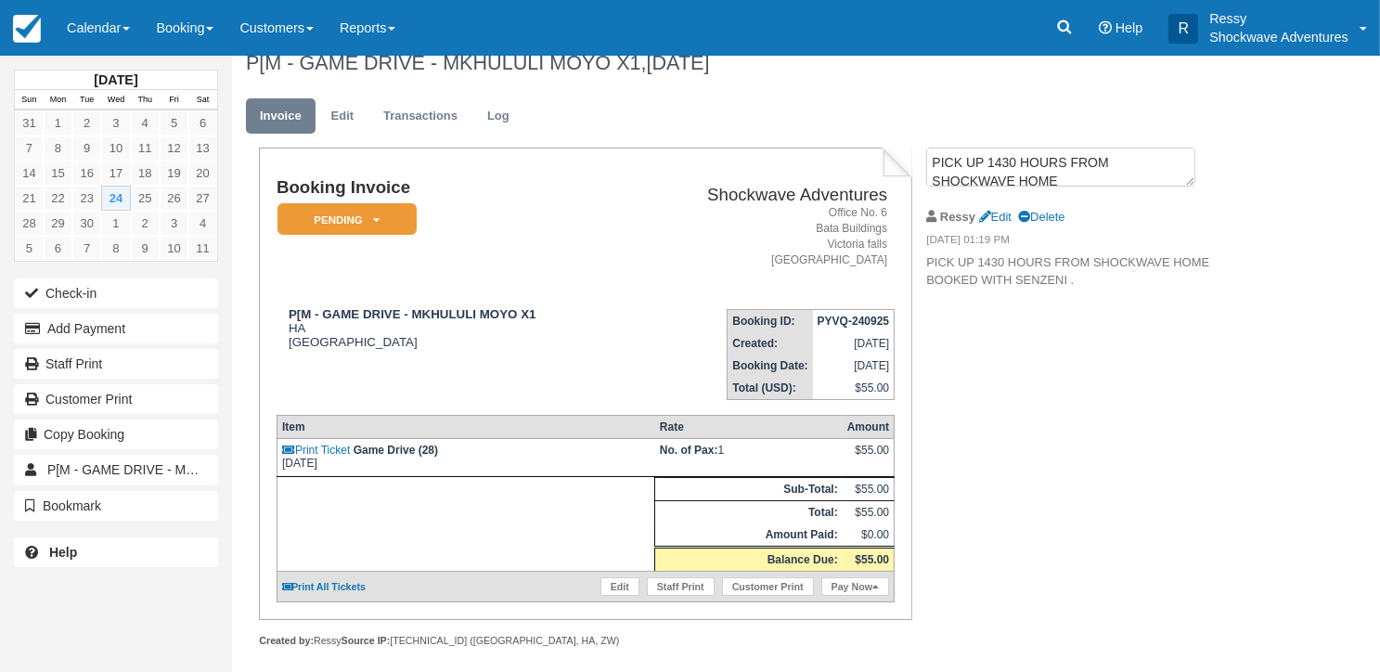
scroll to position [33, 0]
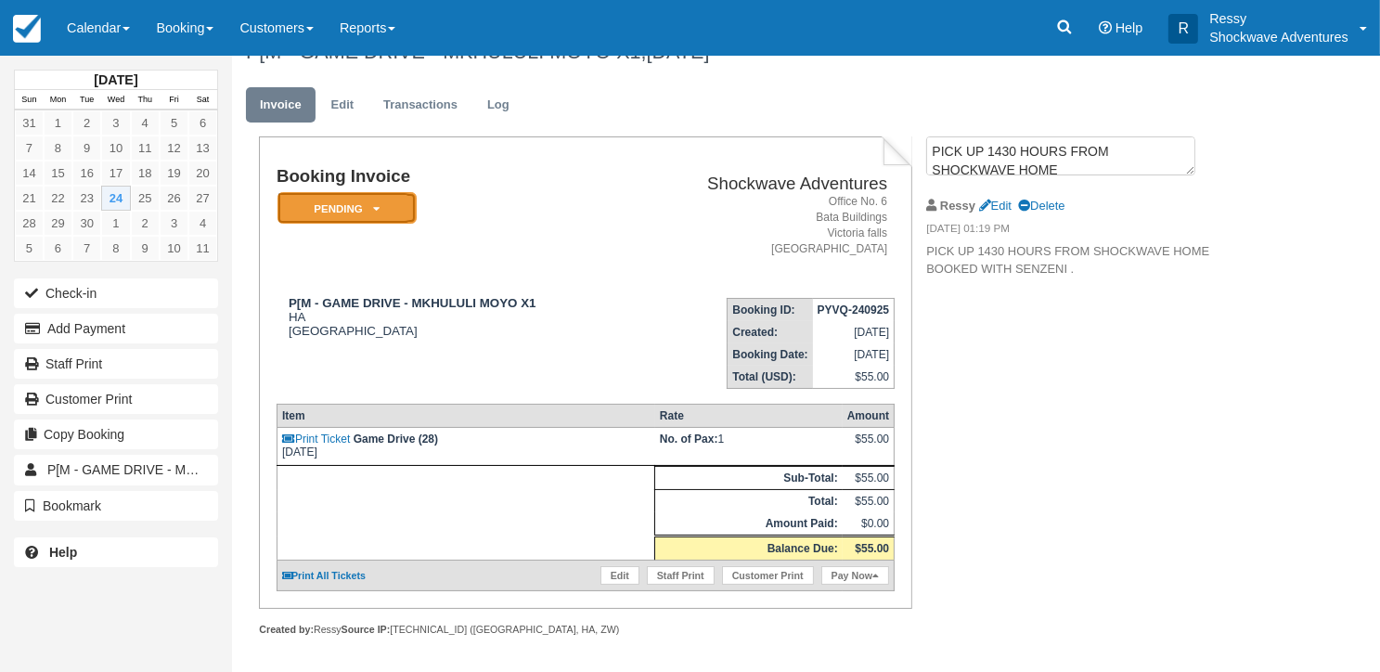
click at [367, 211] on em "Pending" at bounding box center [346, 208] width 139 height 32
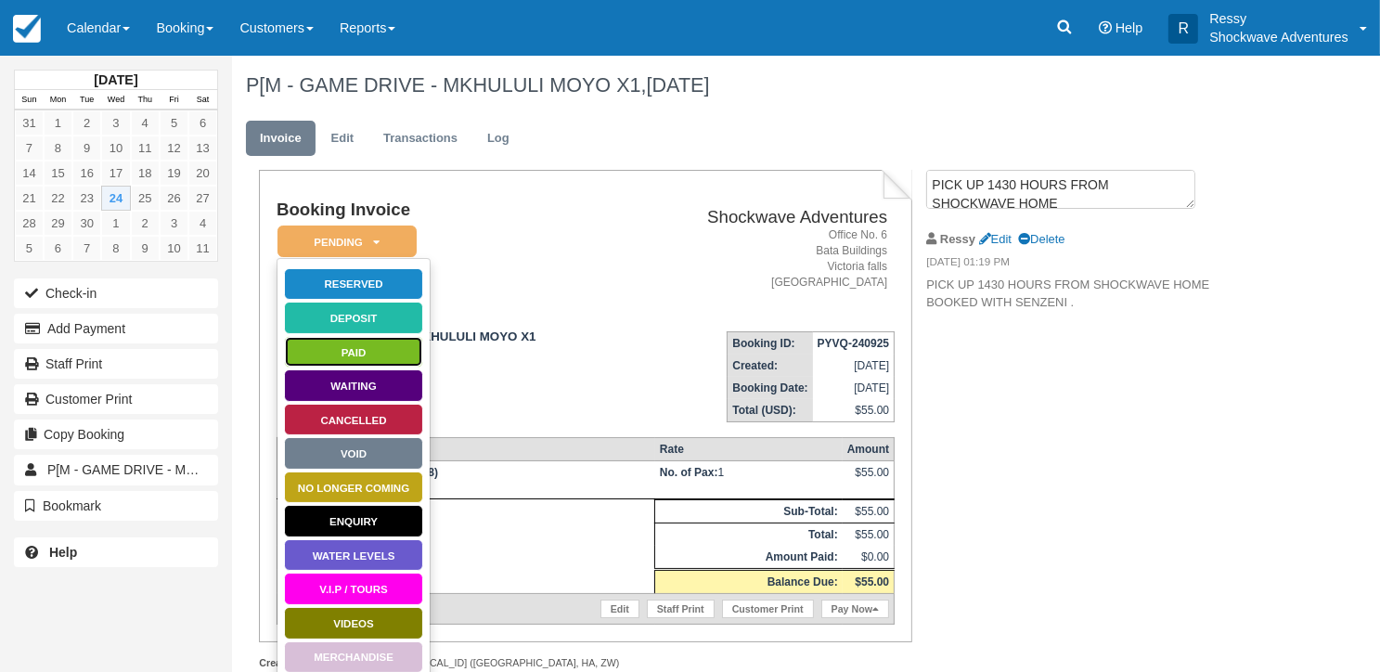
click at [388, 341] on link "Paid" at bounding box center [353, 352] width 139 height 32
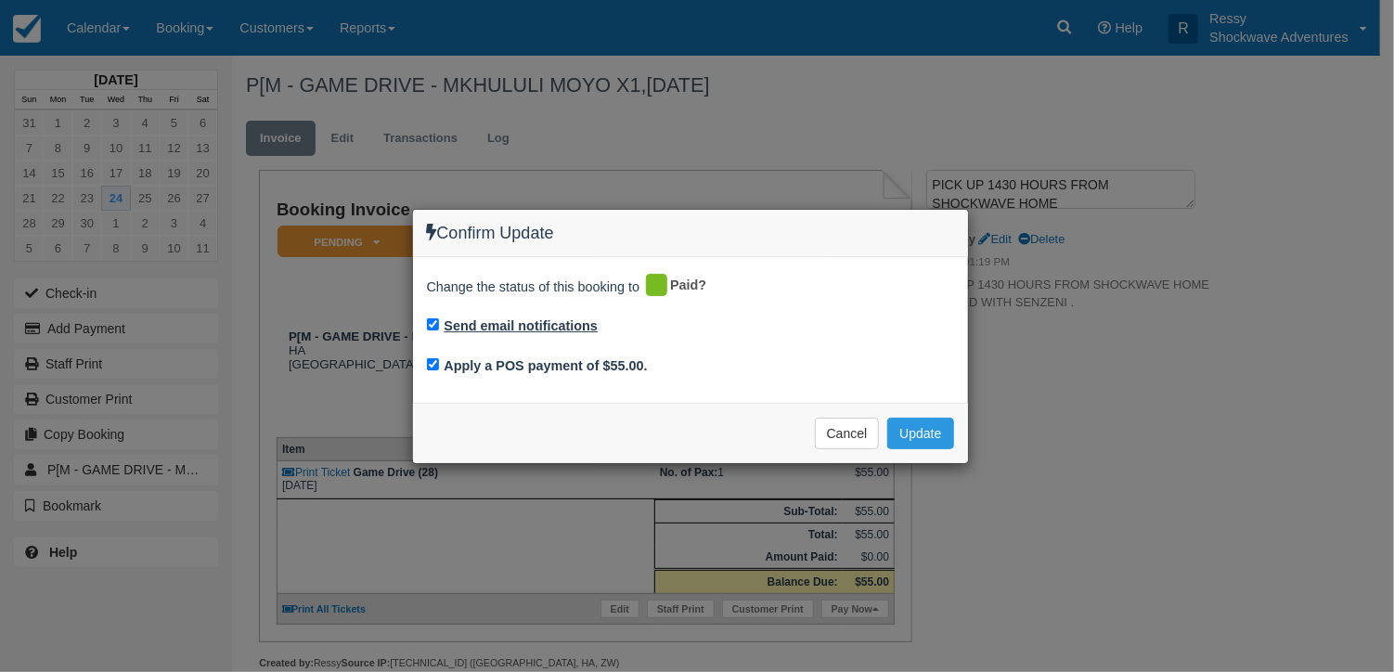
click at [460, 321] on label "Send email notifications" at bounding box center [521, 325] width 154 height 19
click at [439, 321] on input "Send email notifications" at bounding box center [433, 324] width 12 height 12
checkbox input "false"
click at [430, 366] on input "Apply a POS payment of $55.00." at bounding box center [433, 364] width 12 height 12
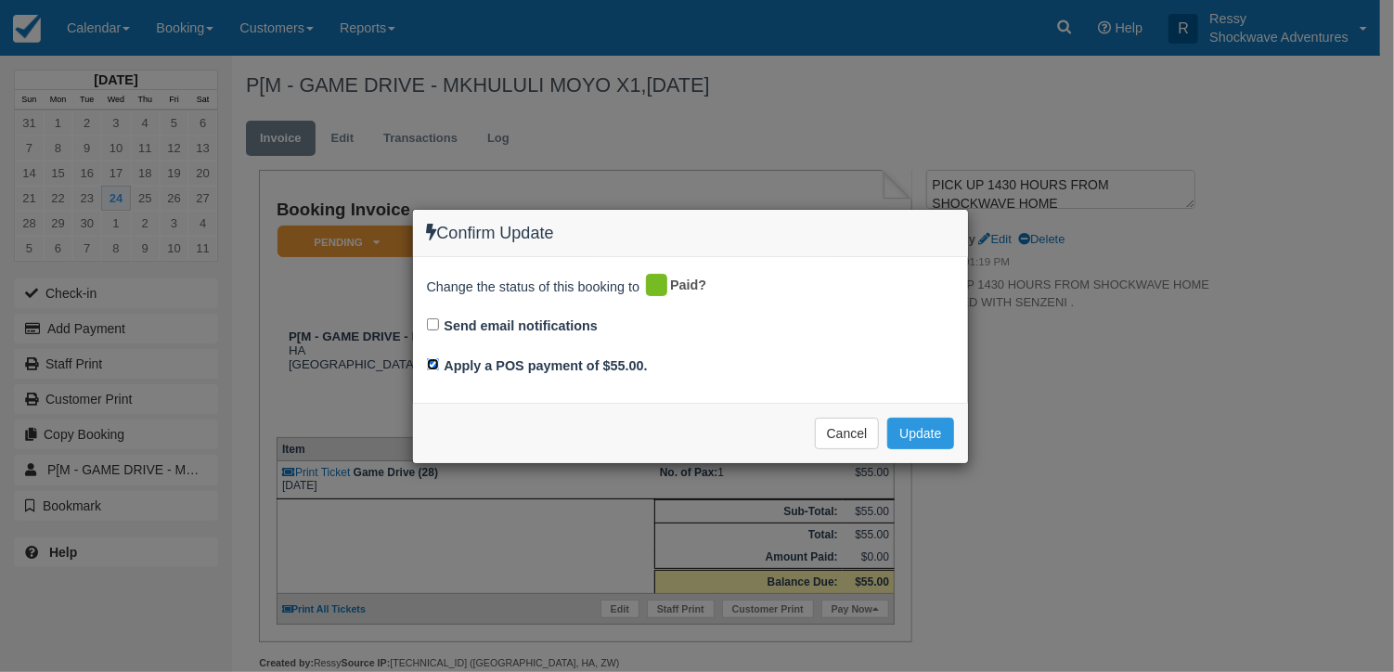
click at [429, 365] on input "Apply a POS payment of $55.00." at bounding box center [433, 364] width 12 height 12
checkbox input "false"
click at [902, 429] on button "Update" at bounding box center [920, 434] width 66 height 32
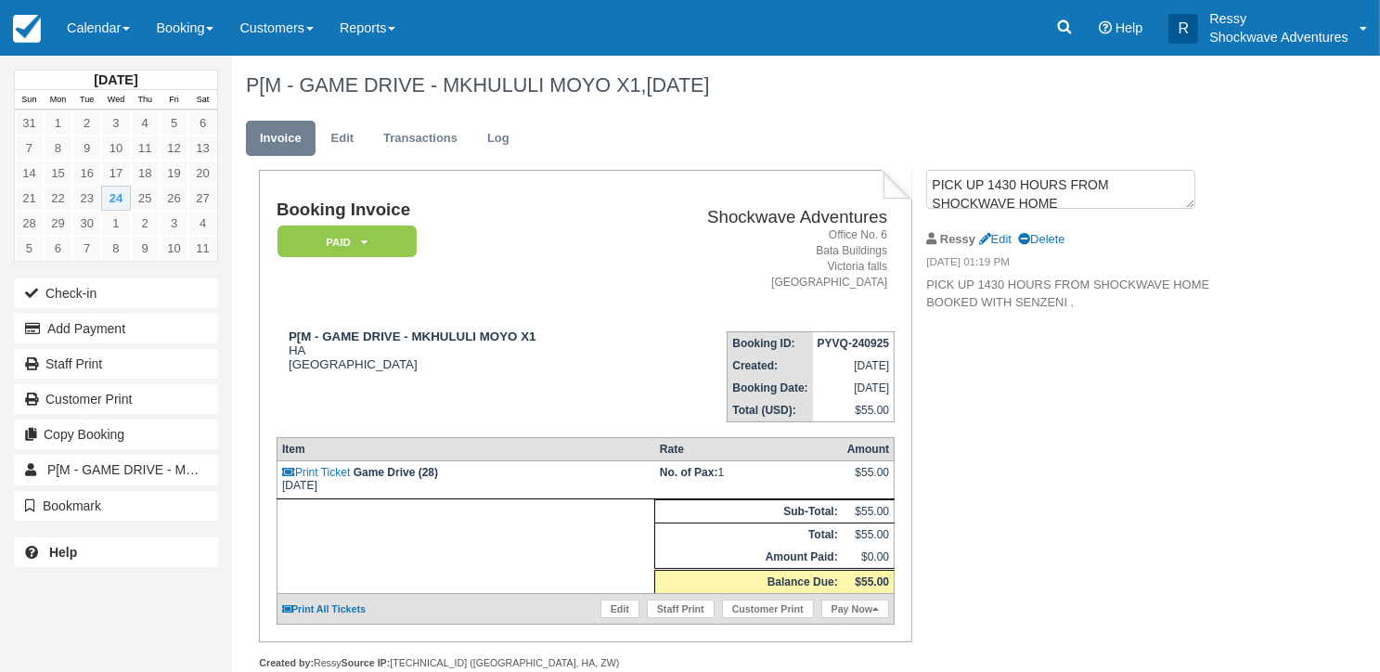
scroll to position [33, 0]
click at [353, 140] on link "Edit" at bounding box center [342, 139] width 50 height 36
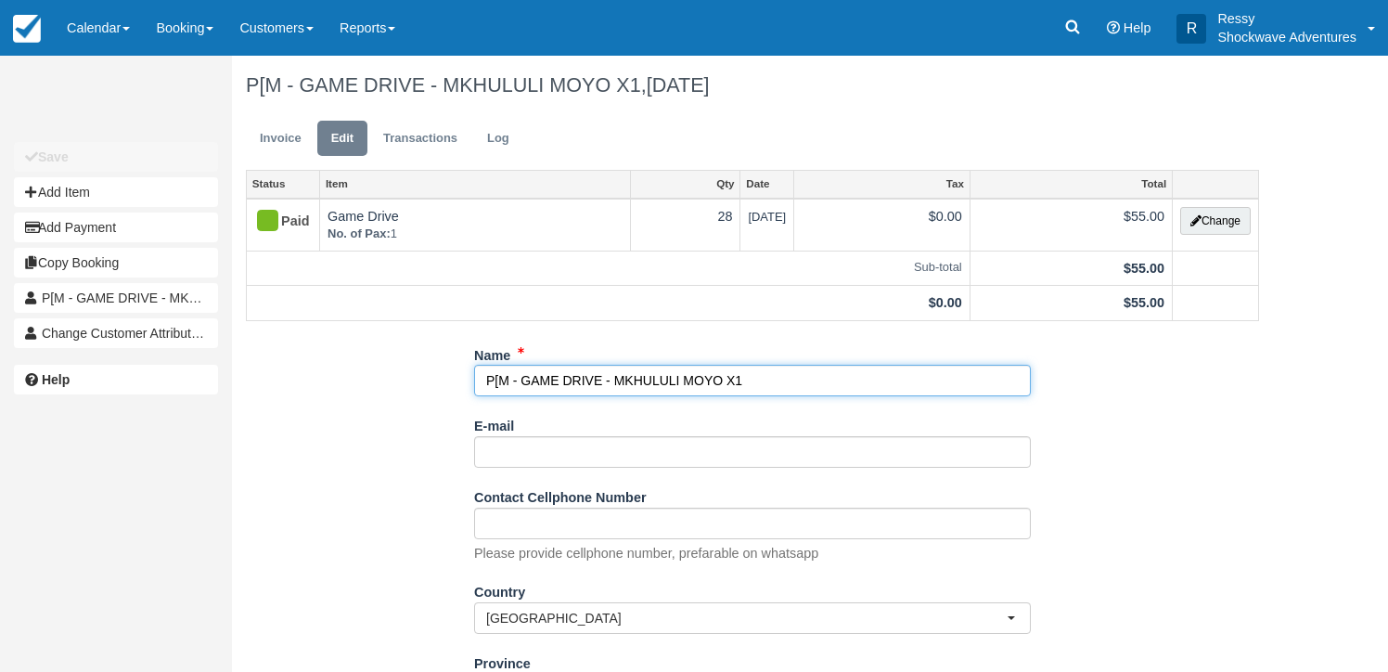
click at [501, 378] on input "P[M - GAME DRIVE - MKHULULI MOYO X1" at bounding box center [752, 381] width 557 height 32
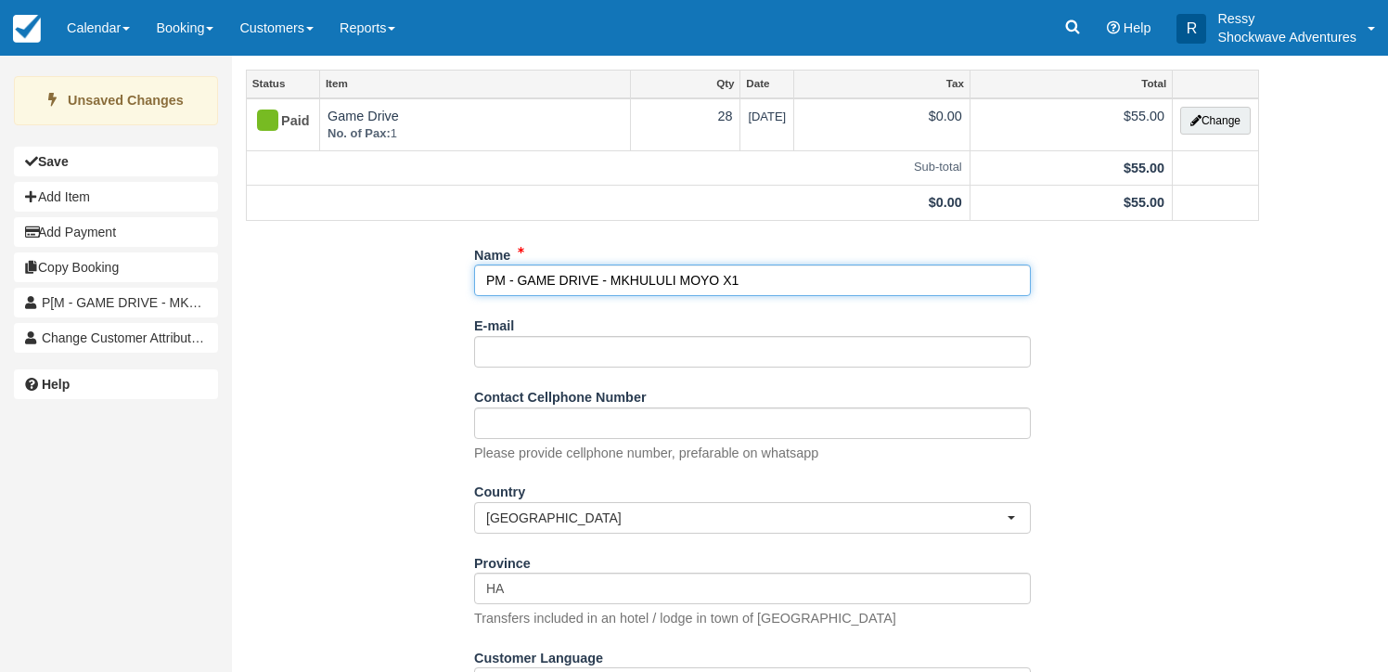
scroll to position [186, 0]
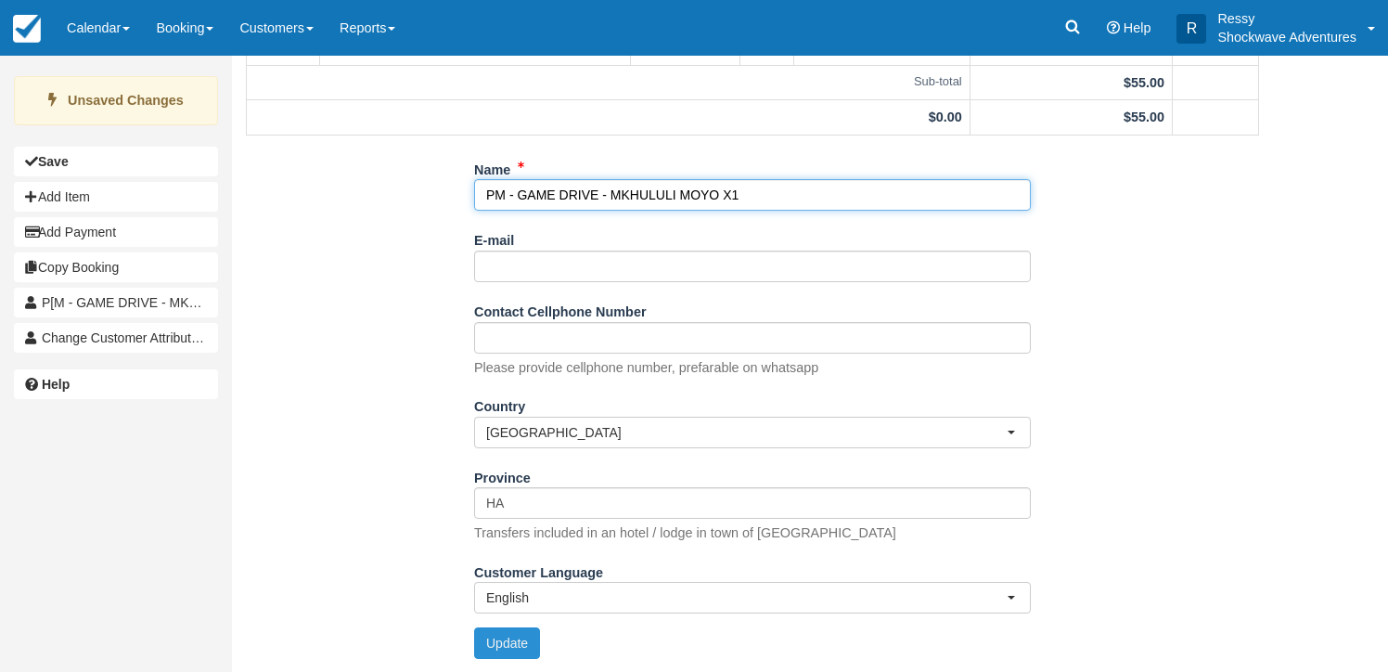
type input "PM - GAME DRIVE - MKHULULI MOYO X1"
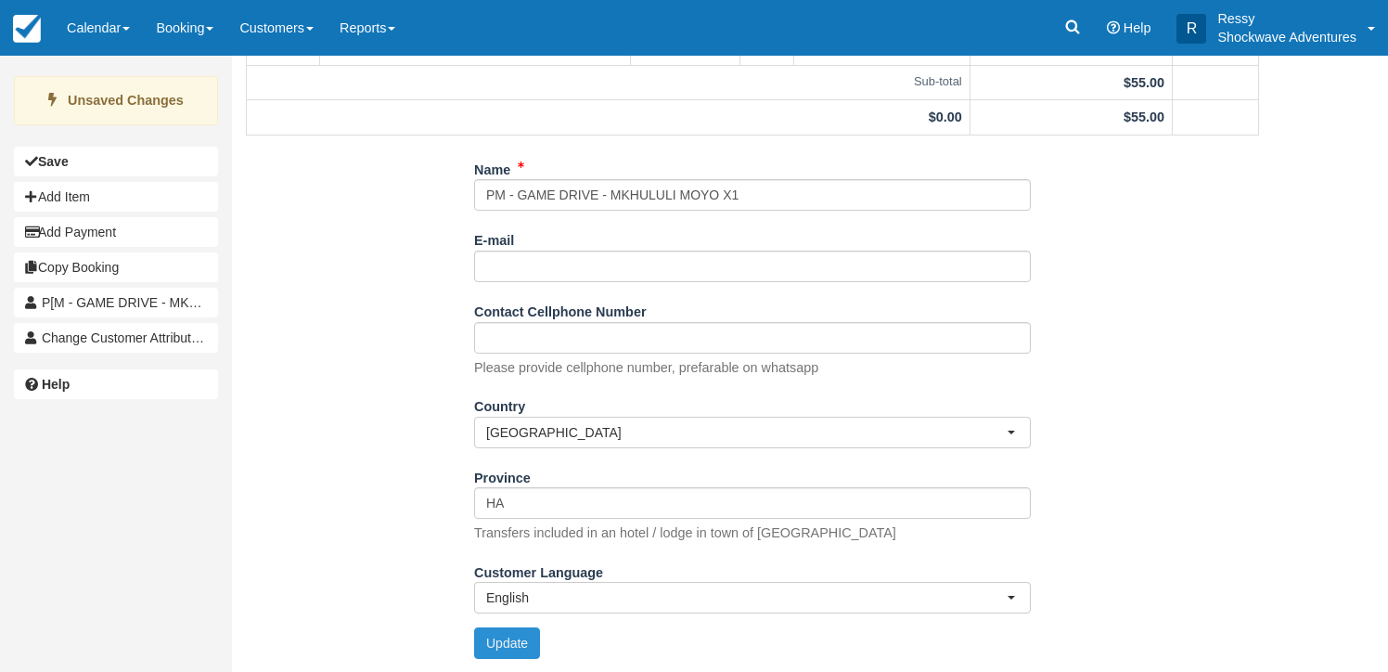
click at [509, 637] on button "Update" at bounding box center [507, 643] width 66 height 32
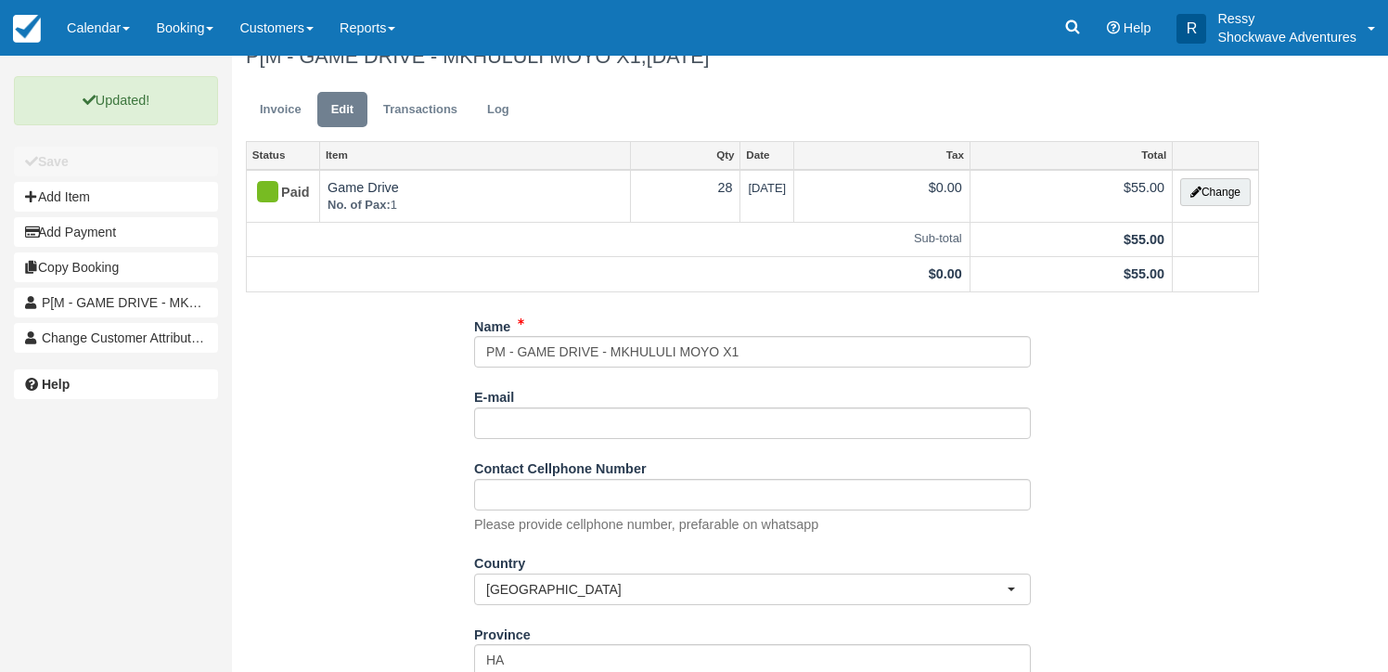
scroll to position [0, 0]
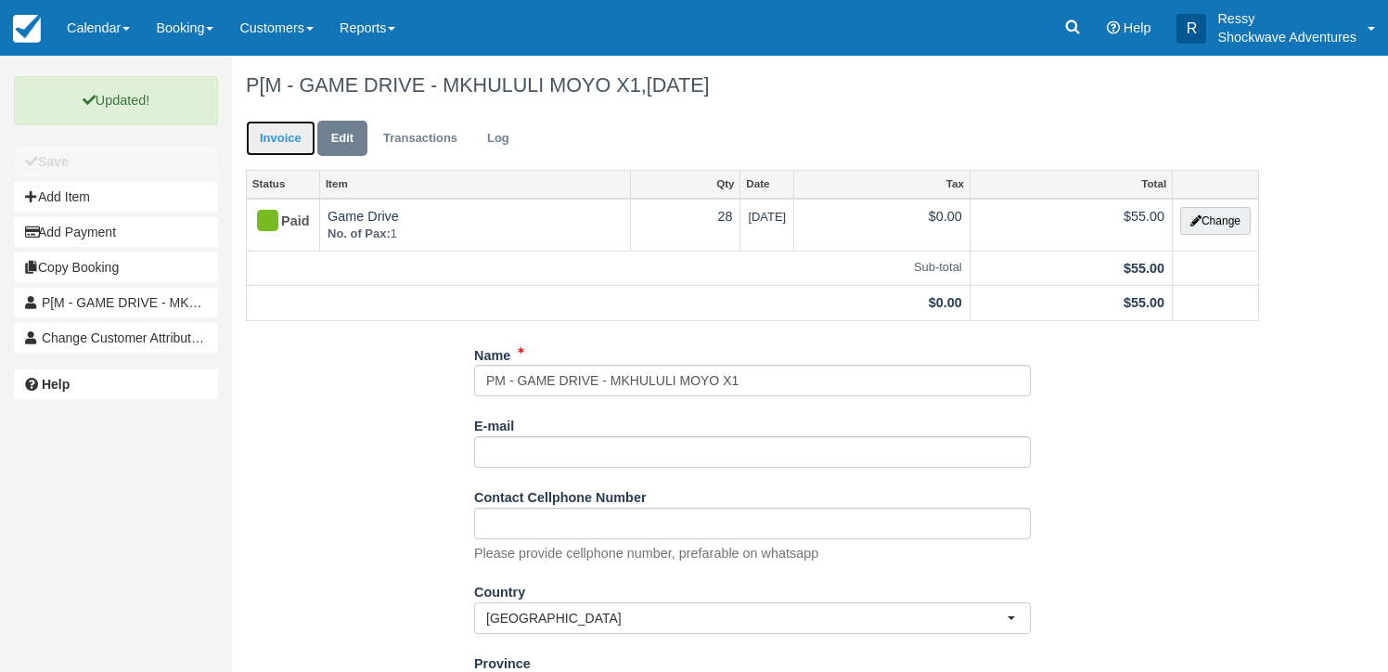
click at [286, 133] on link "Invoice" at bounding box center [281, 139] width 70 height 36
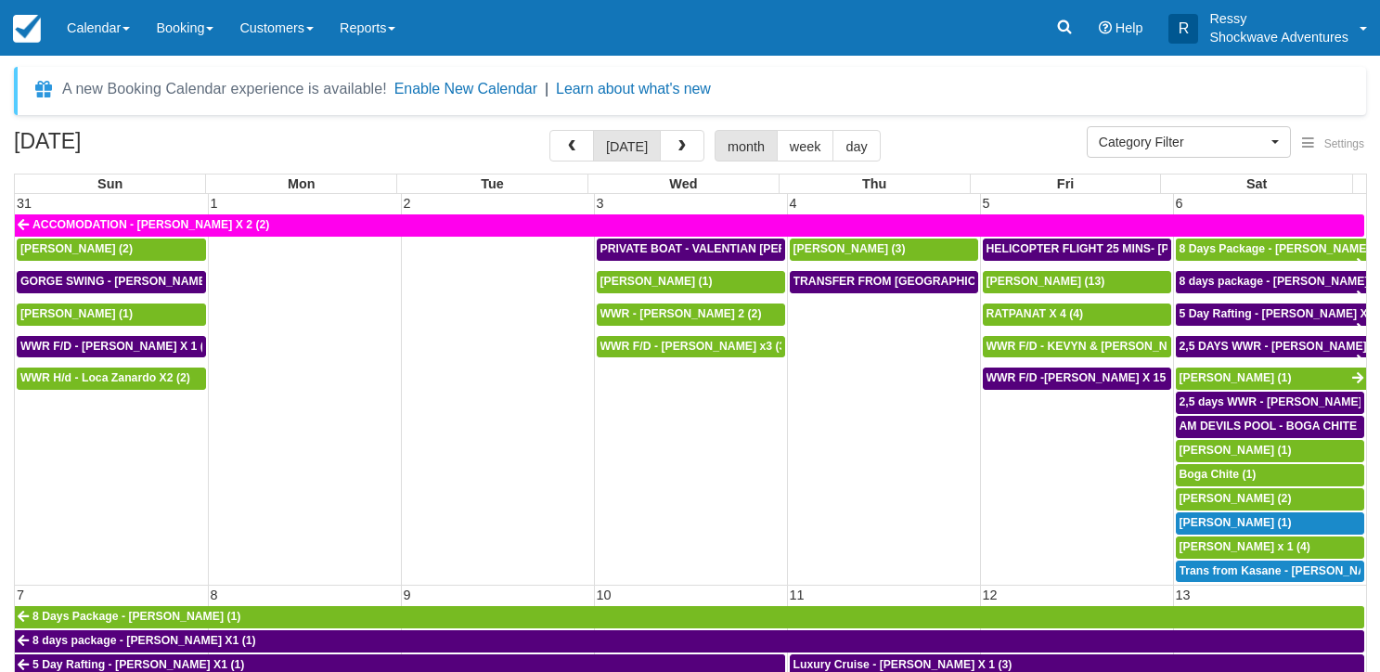
select select
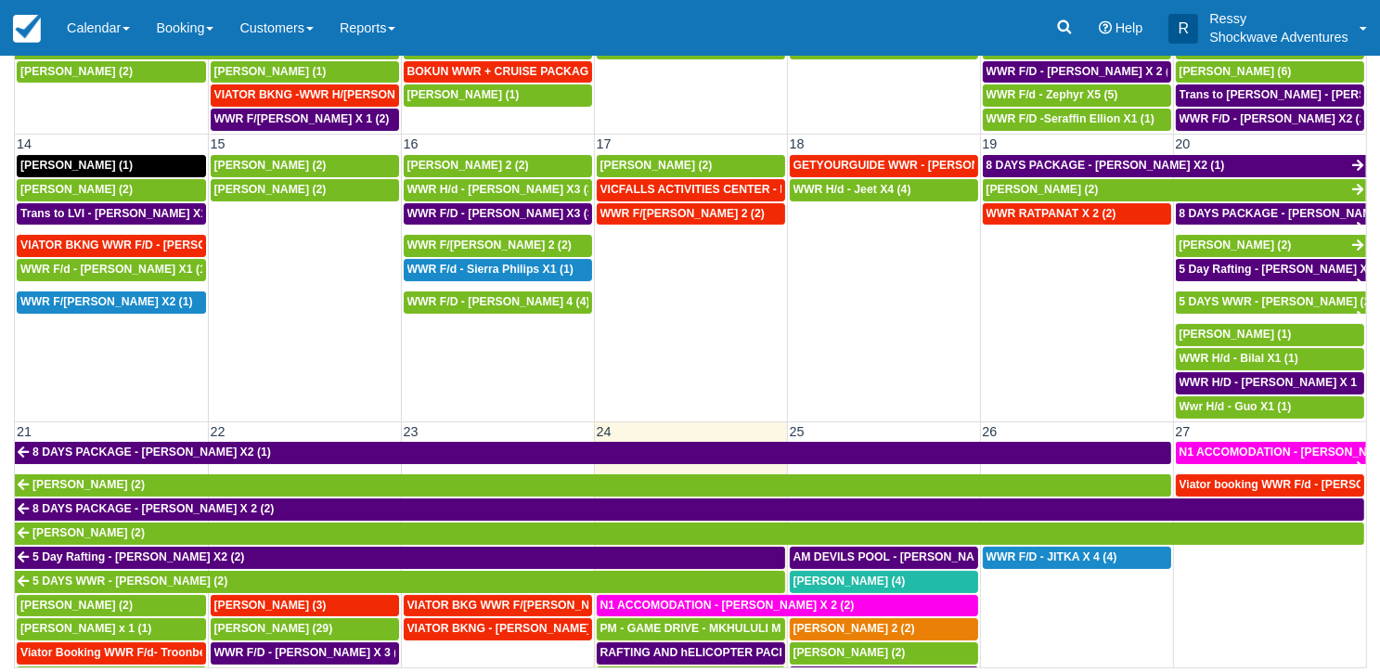
scroll to position [768, 0]
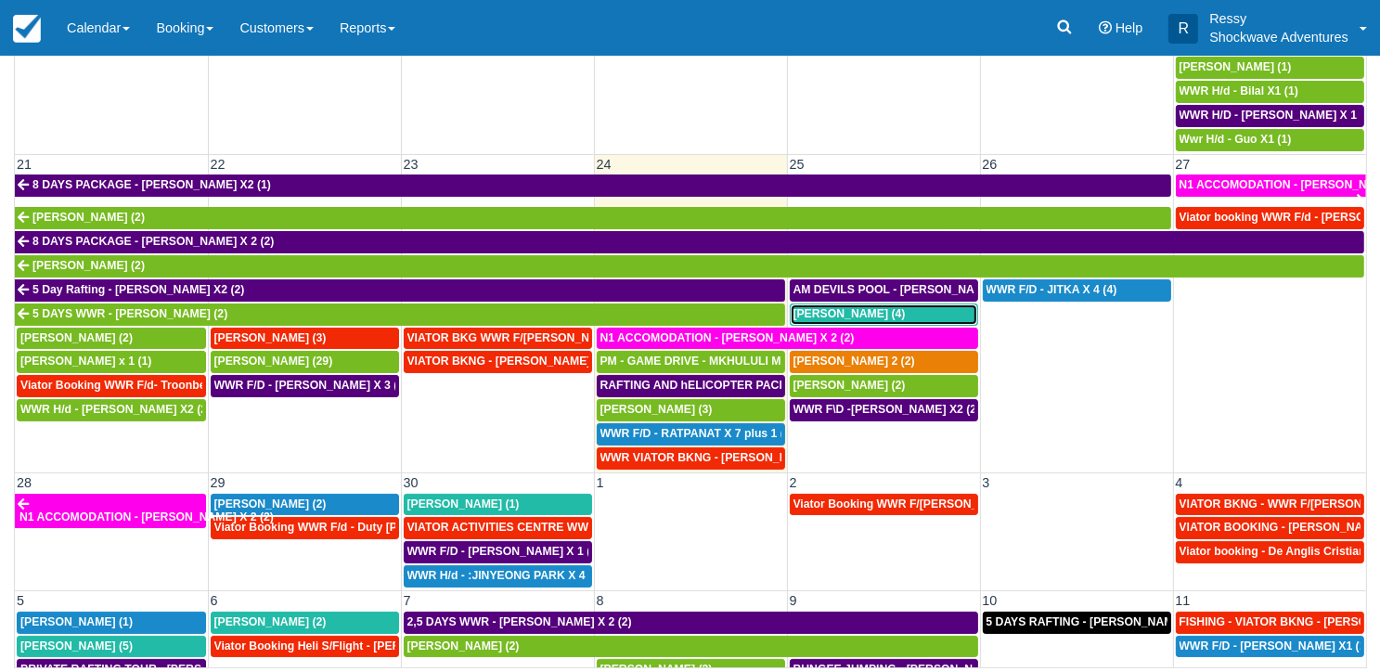
click at [868, 307] on div "[PERSON_NAME] (4)" at bounding box center [883, 314] width 181 height 15
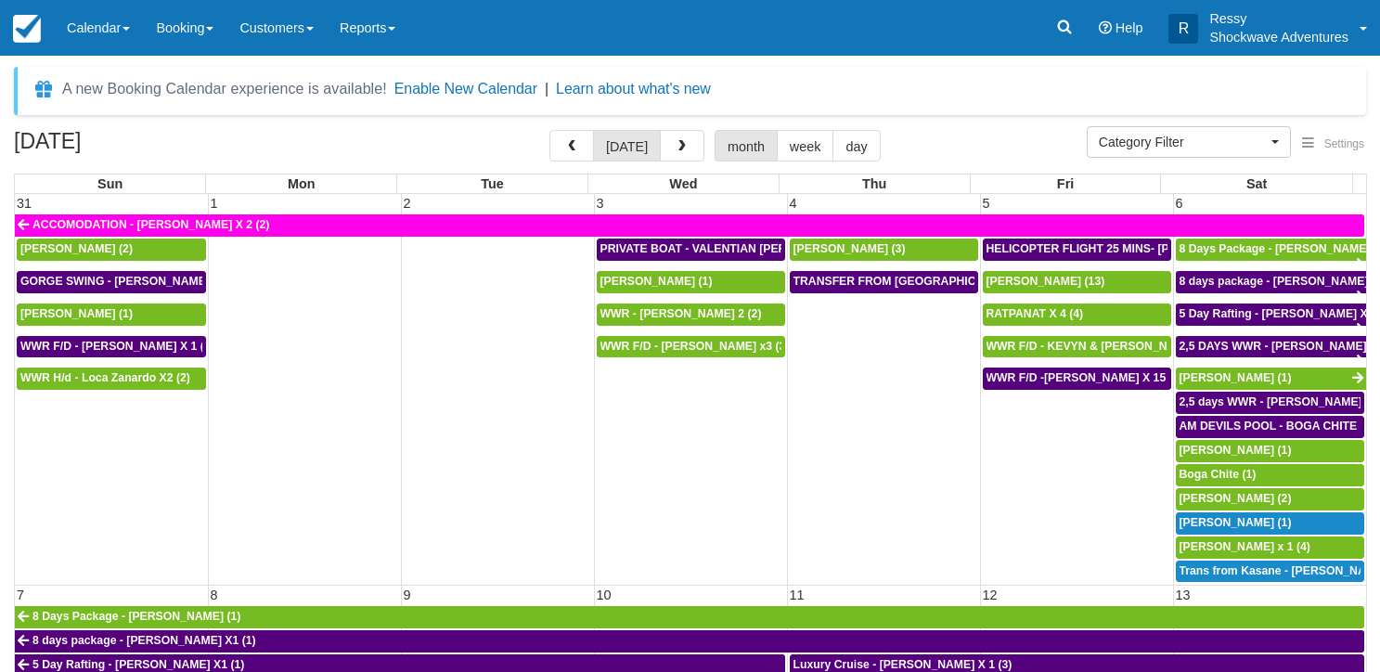
select select
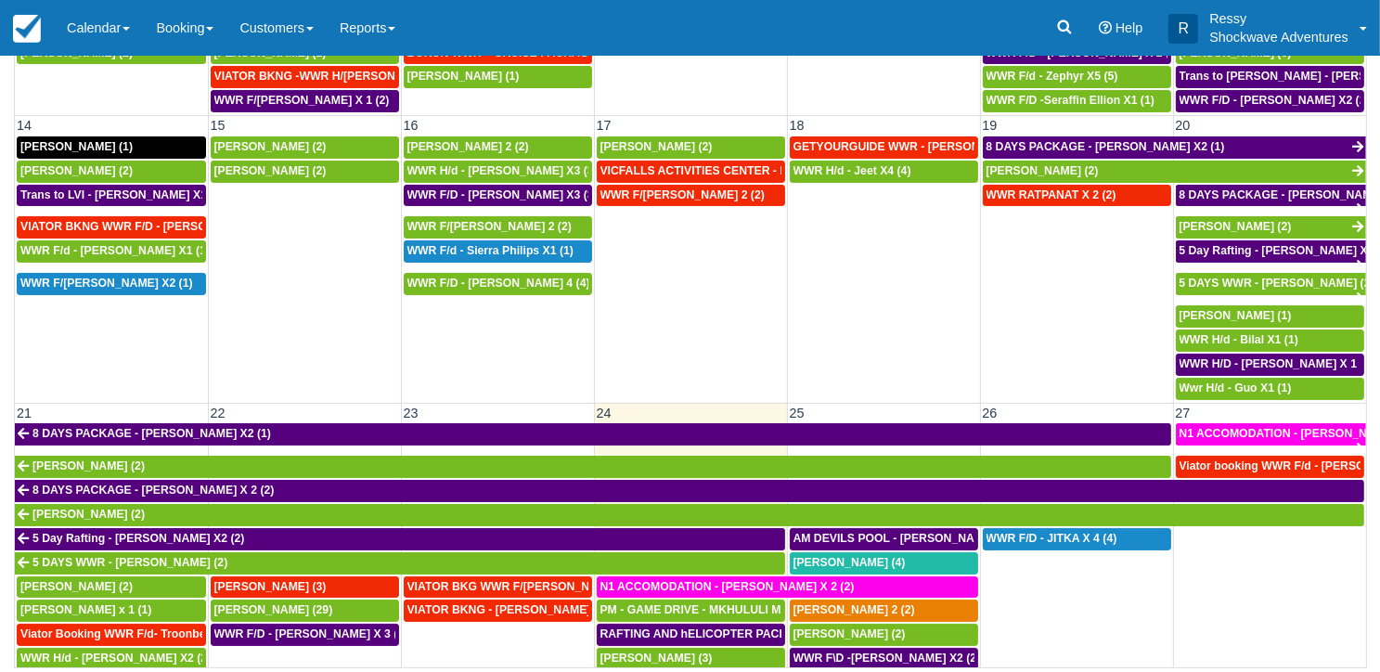
scroll to position [557, 0]
